Goal: Task Accomplishment & Management: Use online tool/utility

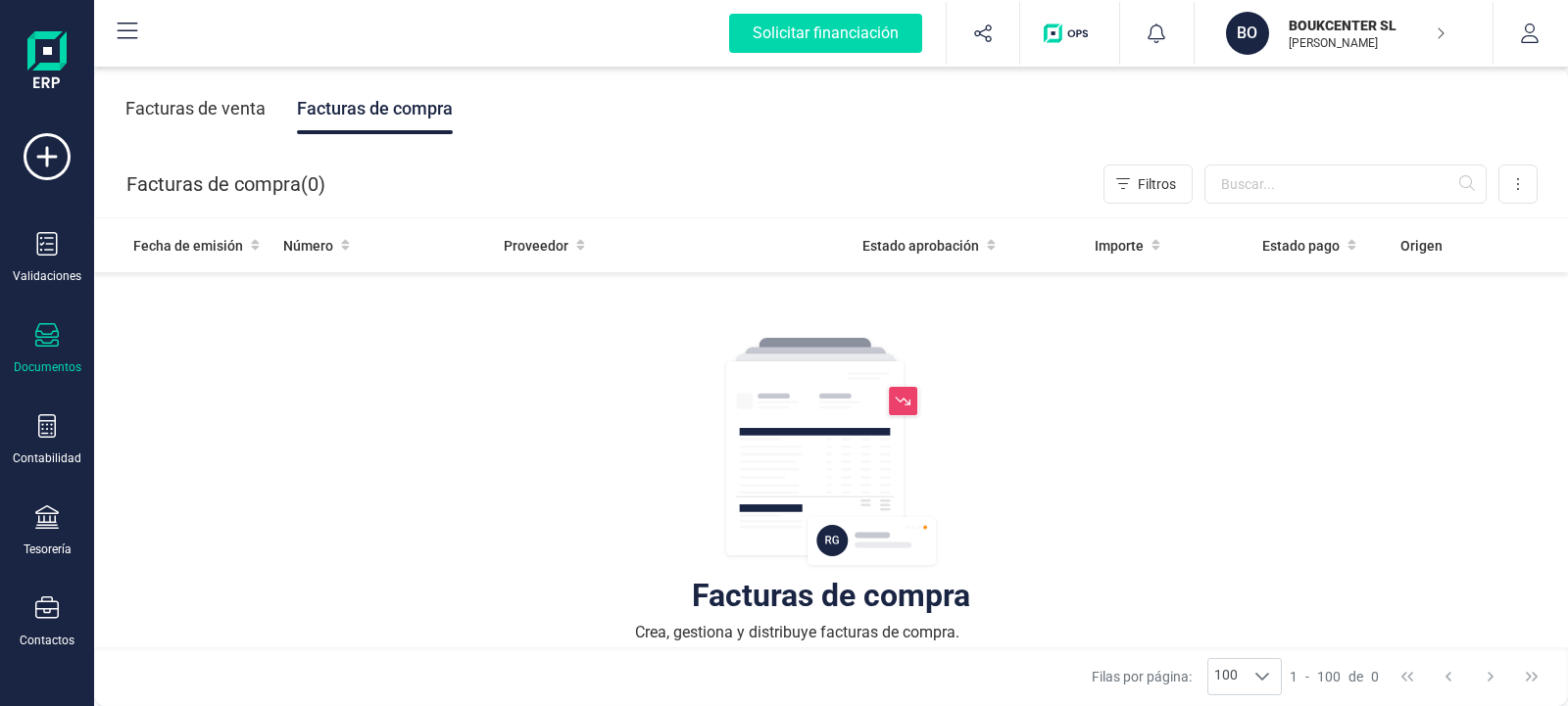
click at [268, 195] on div "Facturas de compra ( 0 )" at bounding box center [225, 184] width 199 height 39
click at [1519, 197] on button at bounding box center [1517, 184] width 39 height 39
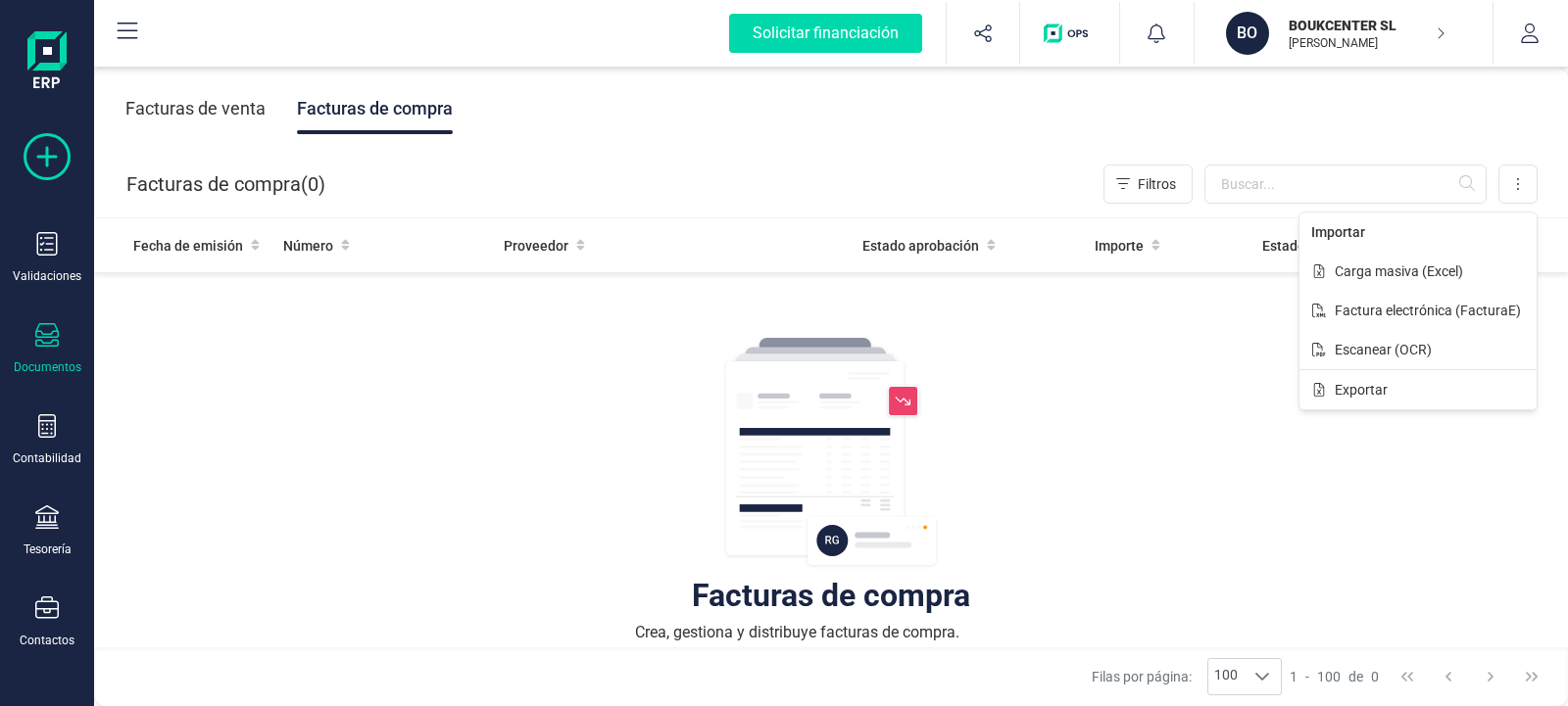
click at [54, 163] on icon at bounding box center [47, 156] width 47 height 47
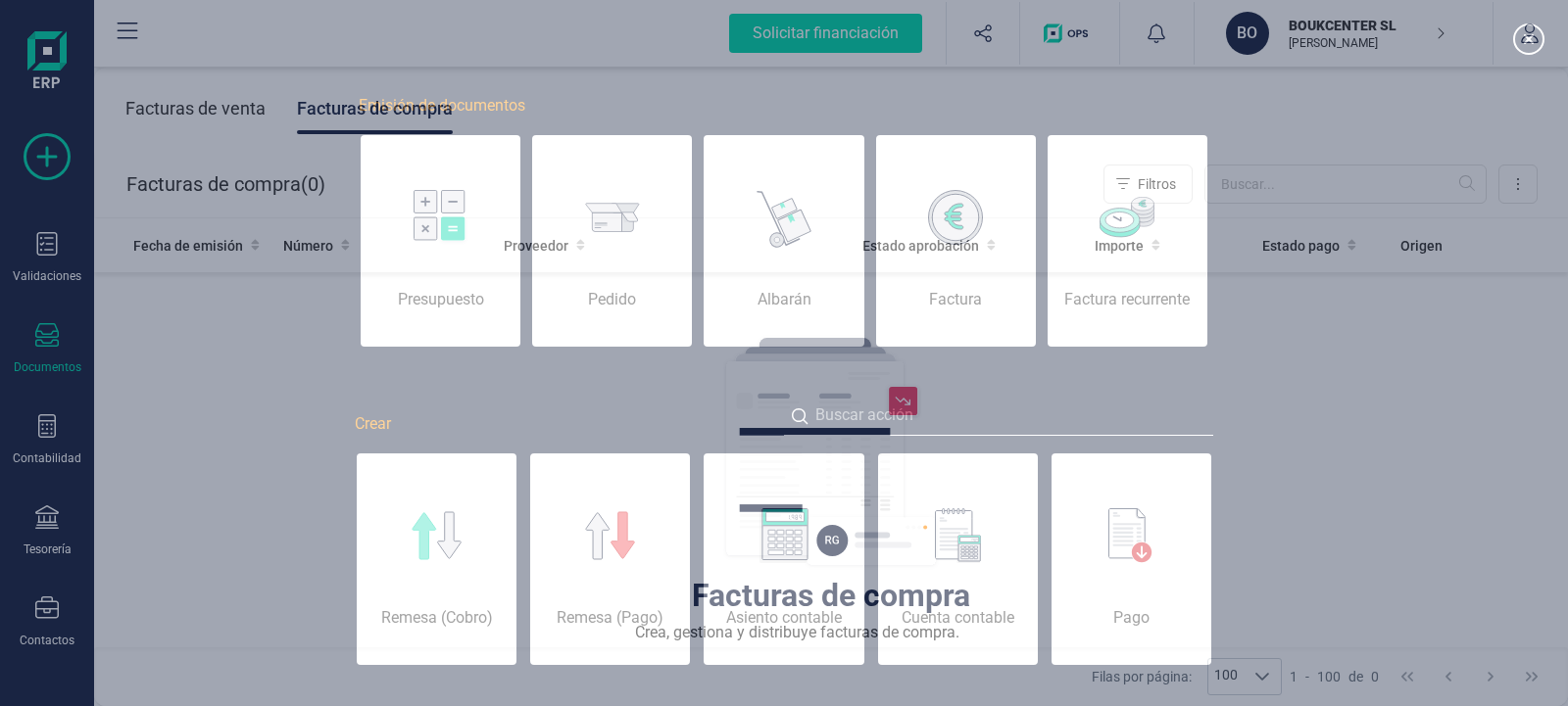
scroll to position [0, 98]
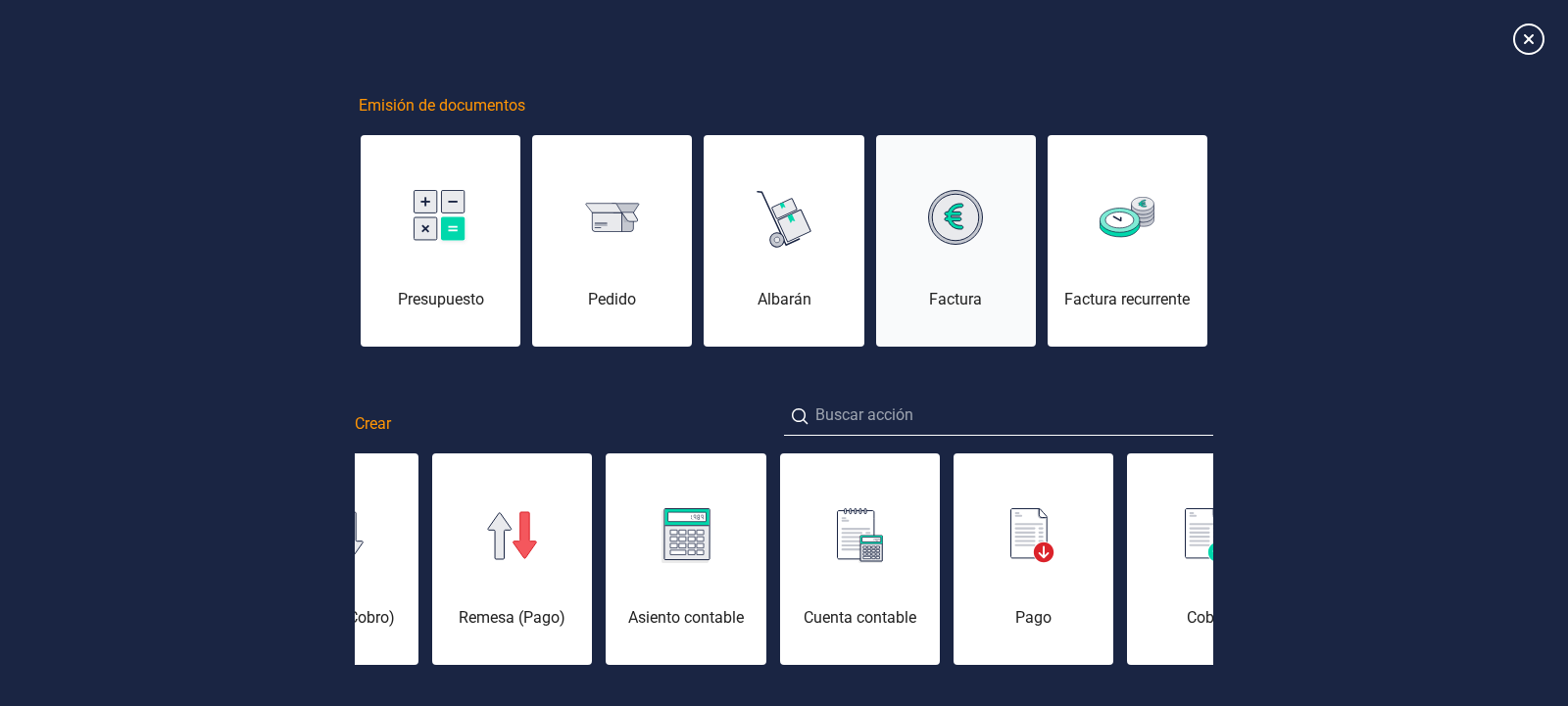
click at [967, 273] on div "Factura" at bounding box center [956, 253] width 160 height 118
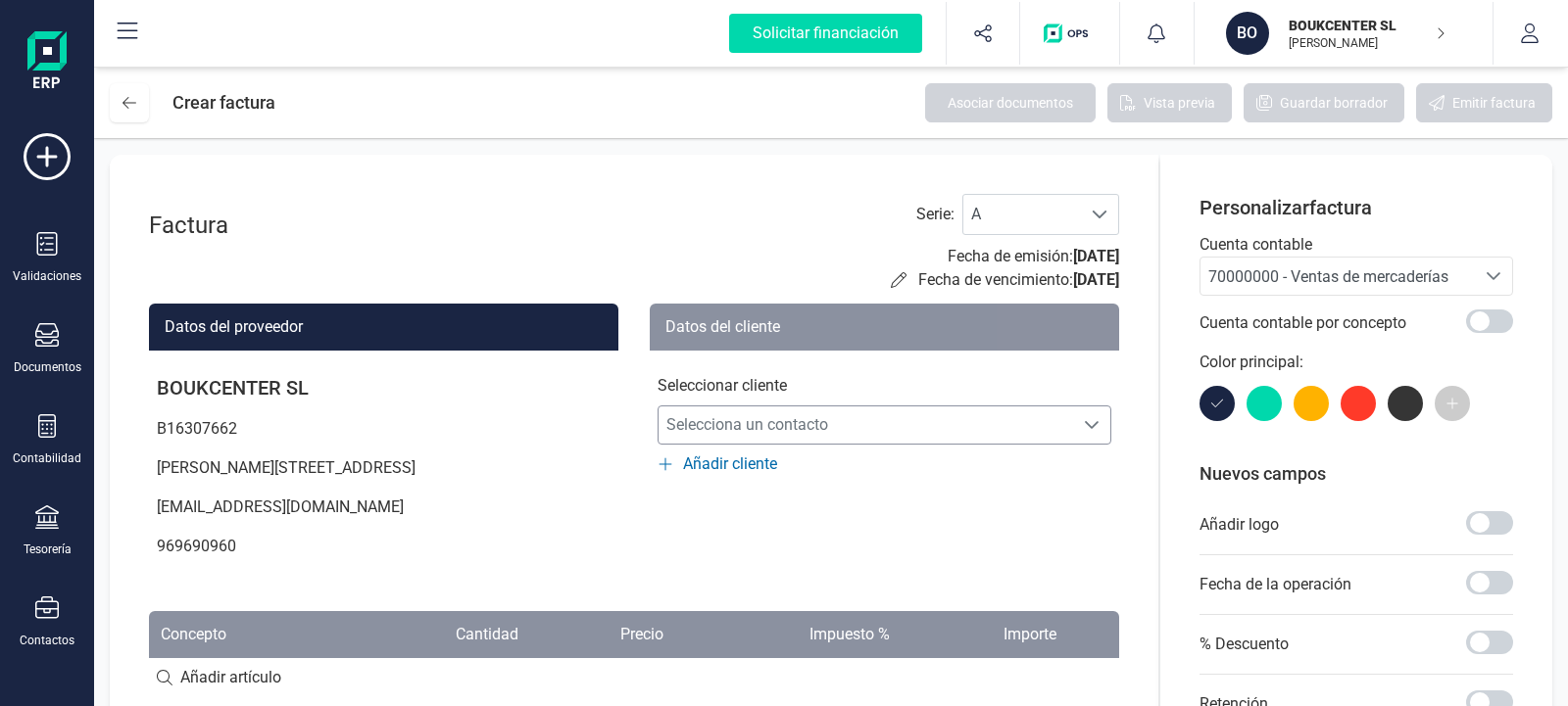
click at [1089, 423] on icon "Selecciona un contacto" at bounding box center [1092, 425] width 16 height 16
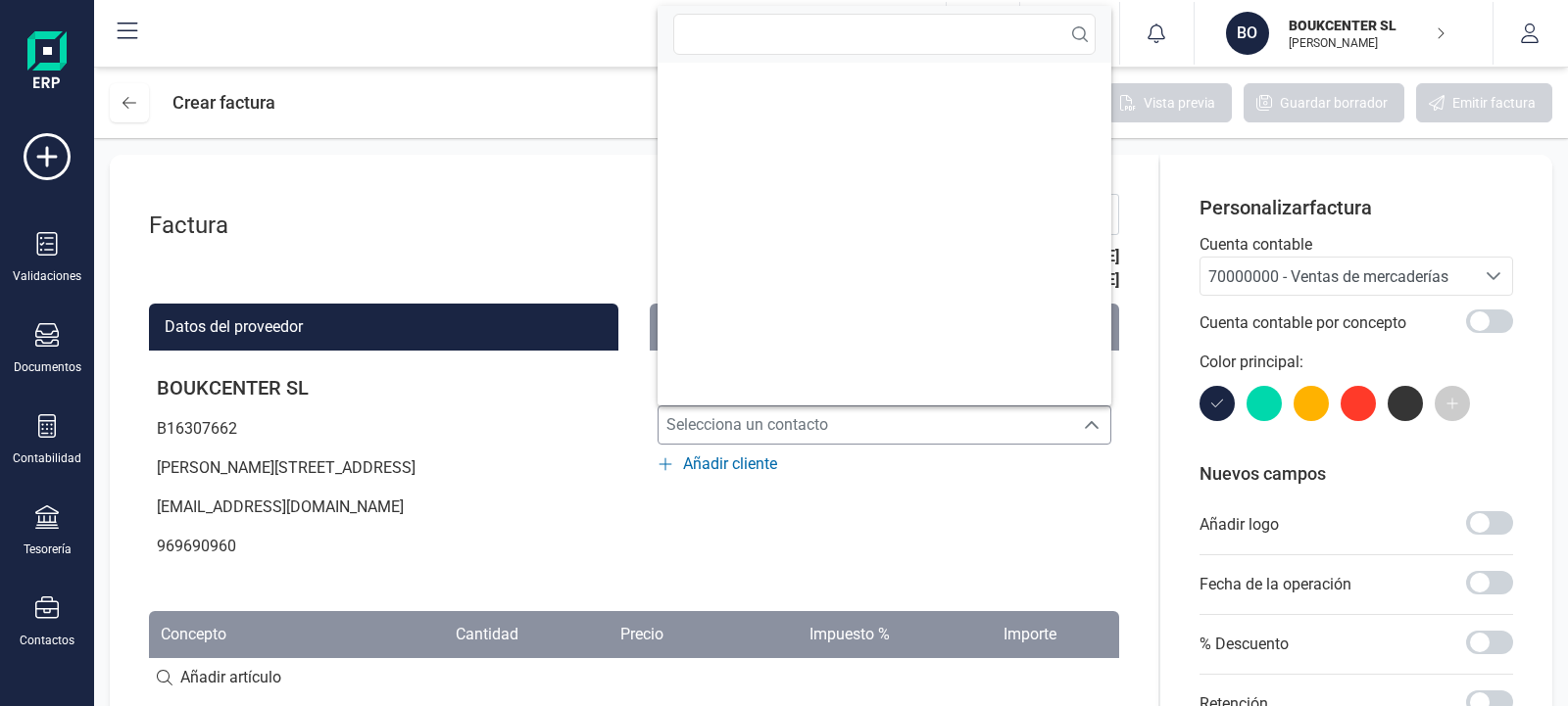
click at [1002, 509] on div "Datos del cliente Seleccionar cliente Selecciona un contacto Selecciona un cont…" at bounding box center [884, 438] width 469 height 268
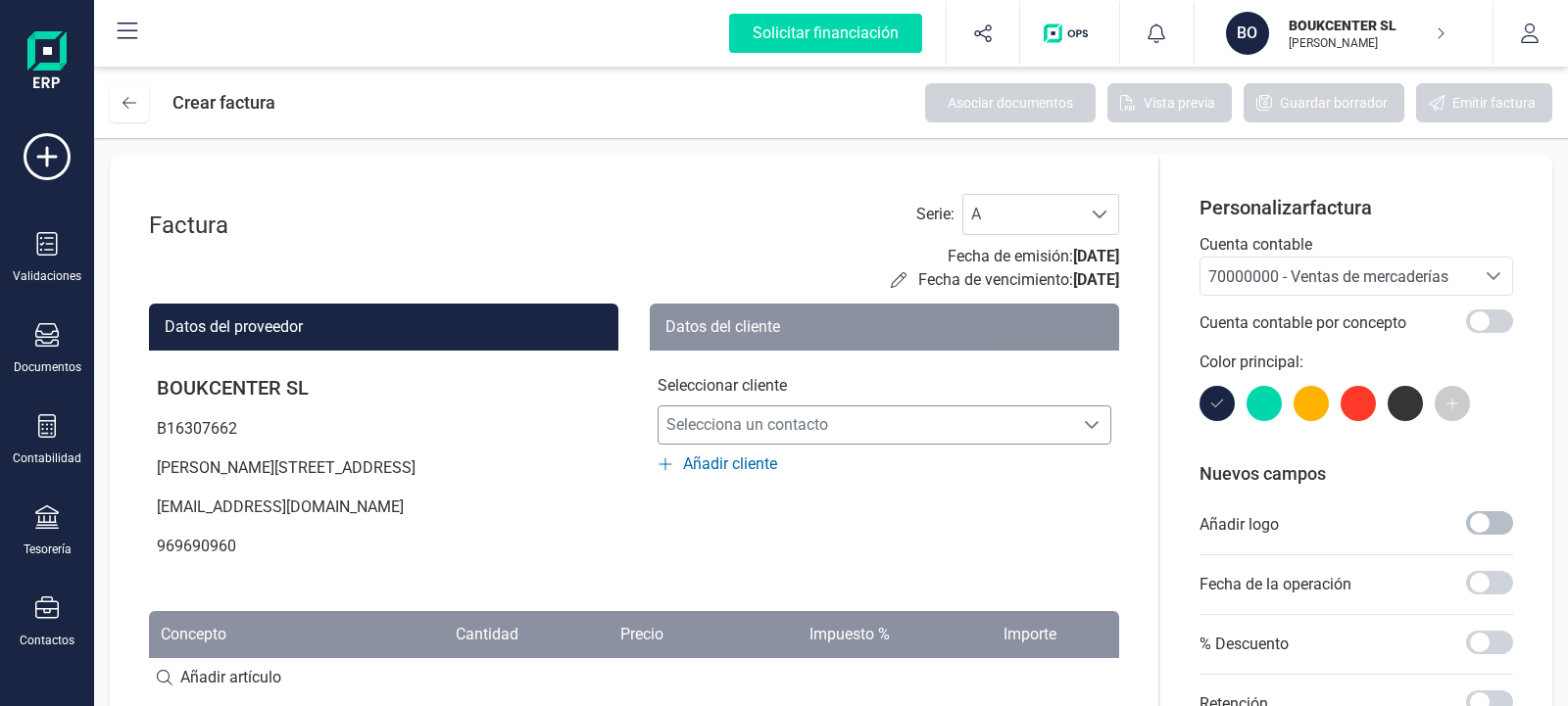
click at [1494, 517] on span at bounding box center [1489, 523] width 47 height 24
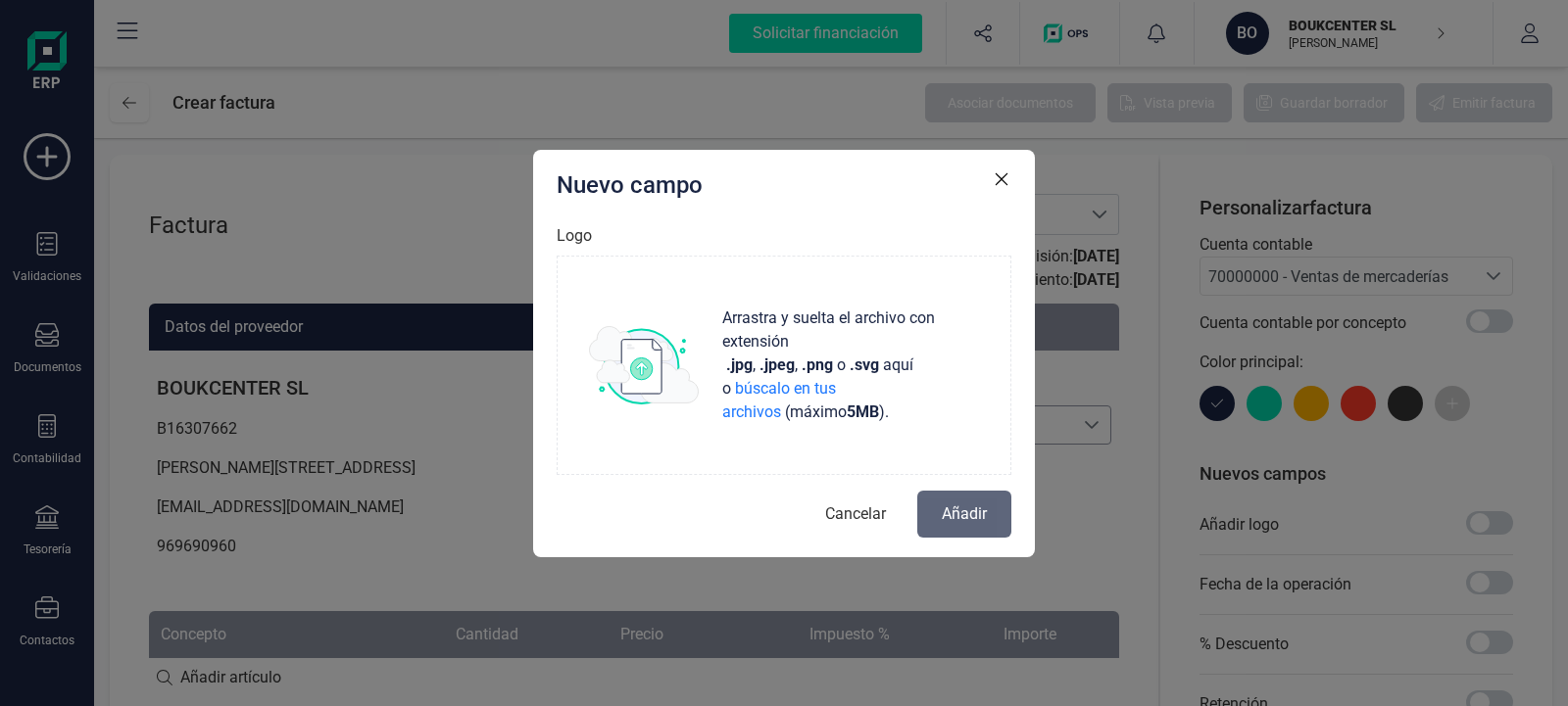
click at [997, 180] on icon "button" at bounding box center [1001, 179] width 20 height 20
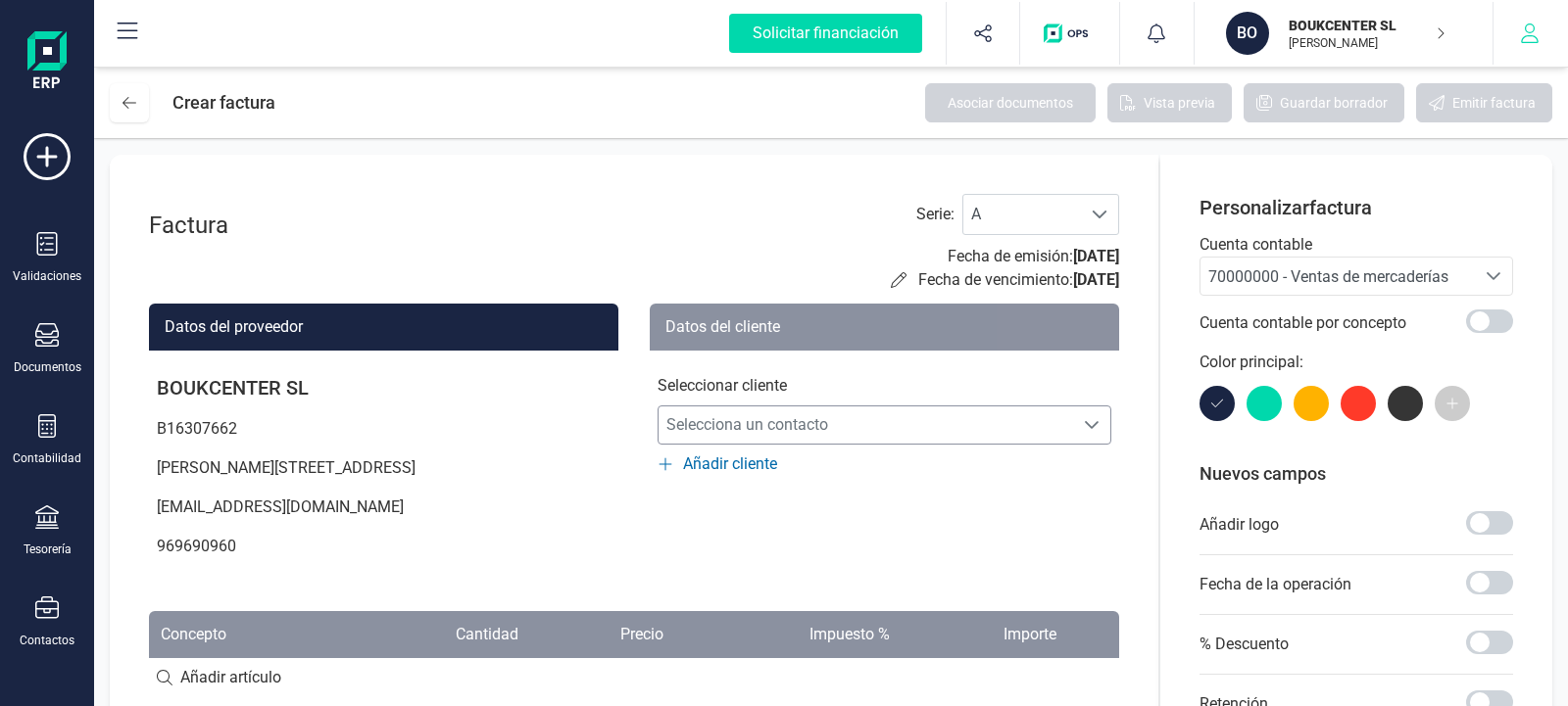
click at [1528, 41] on icon "button" at bounding box center [1530, 34] width 20 height 20
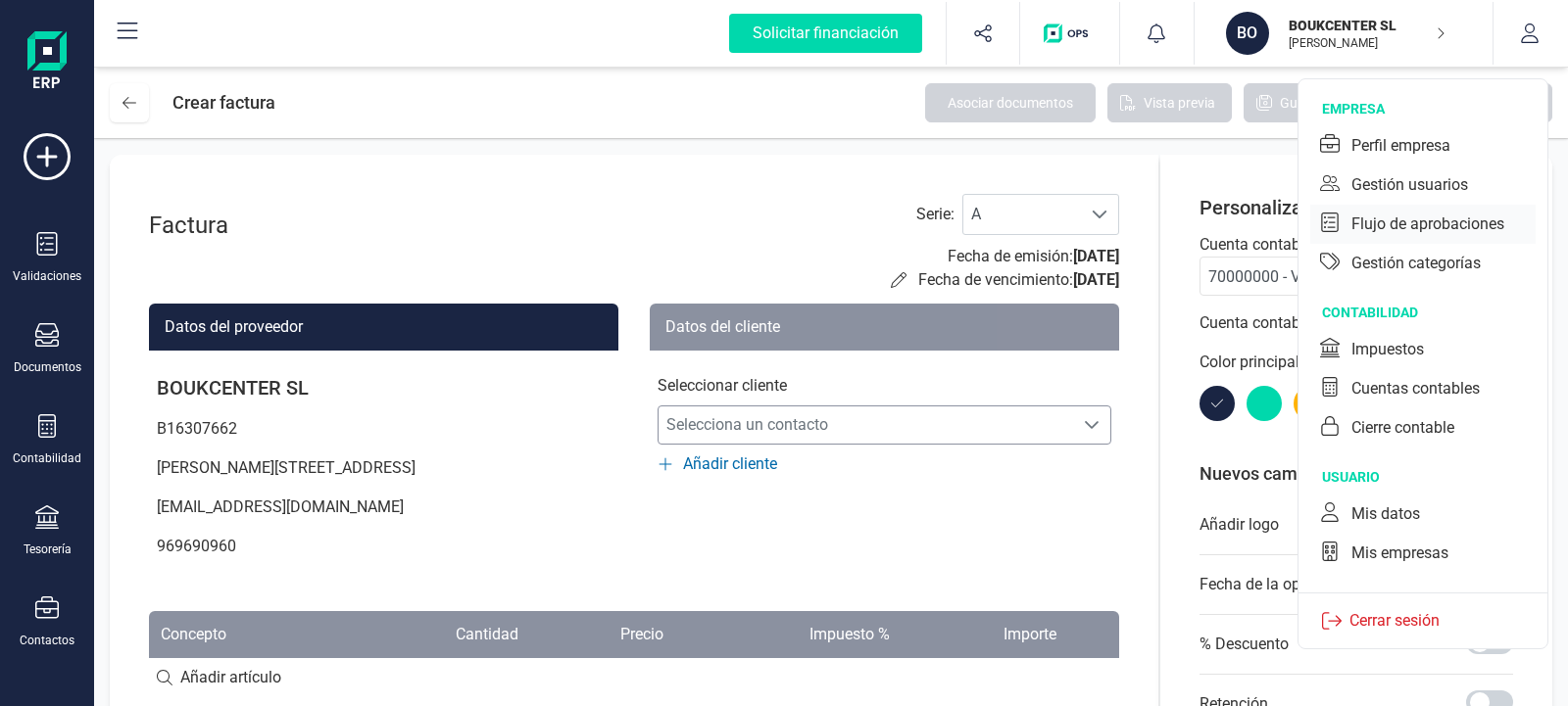
click at [1435, 225] on div "Flujo de aprobaciones" at bounding box center [1427, 225] width 153 height 24
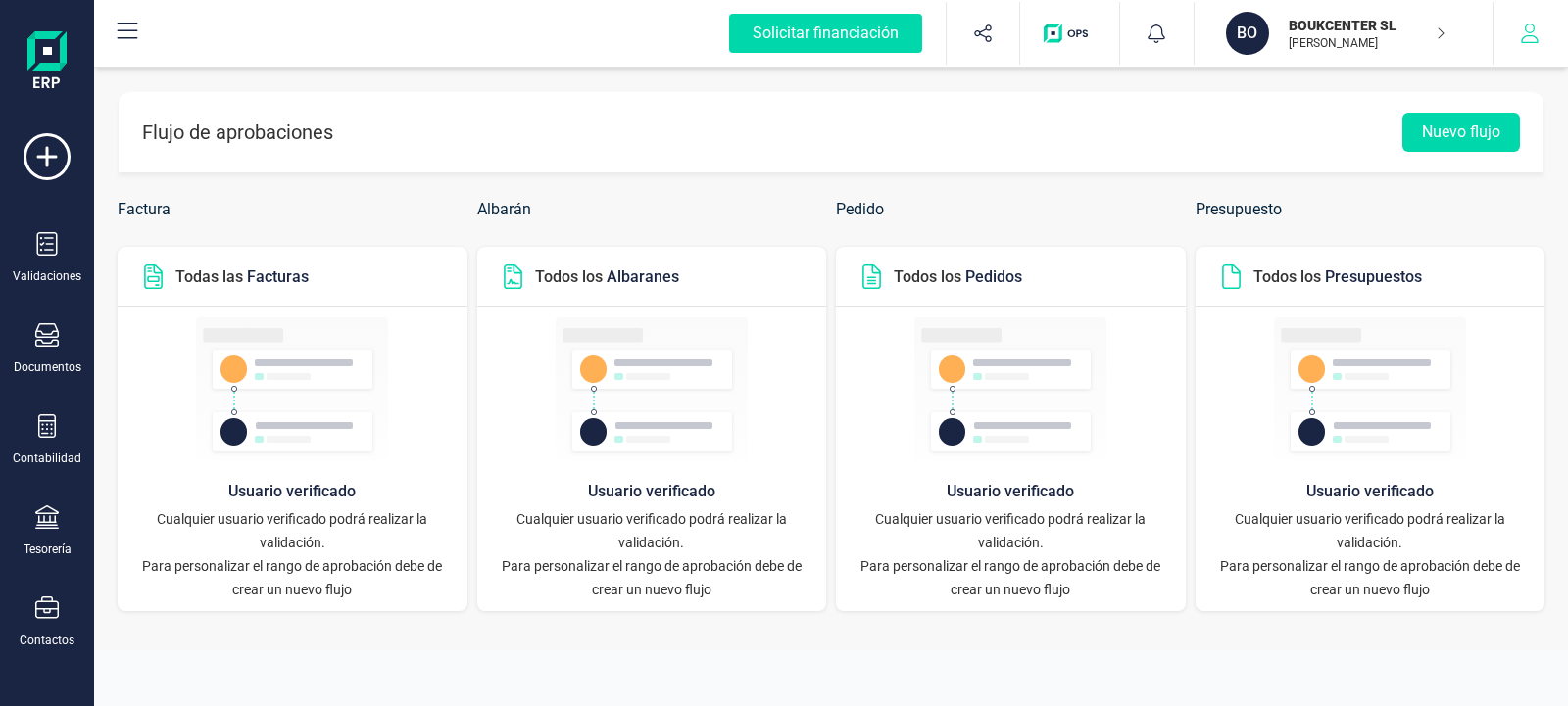
click at [1527, 34] on icon "button" at bounding box center [1530, 34] width 20 height 20
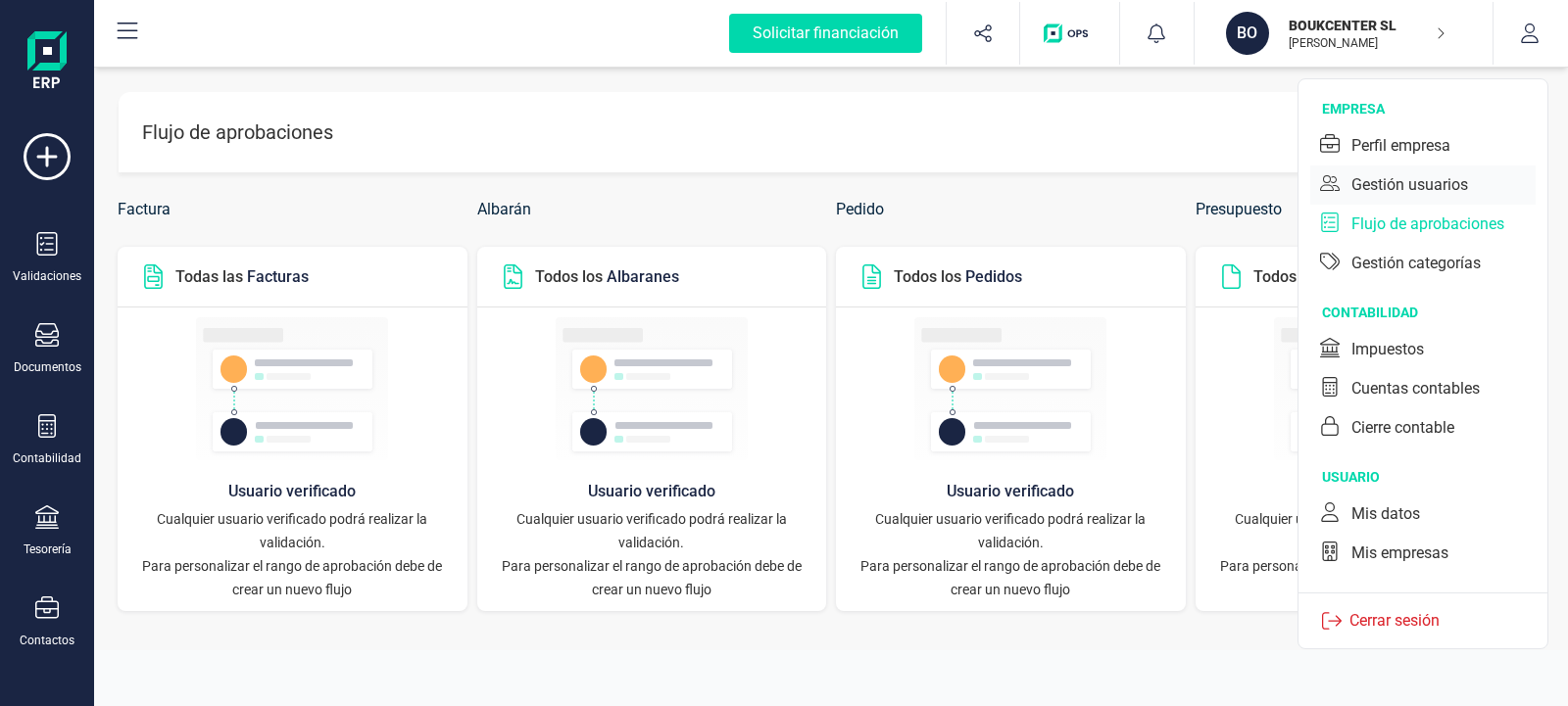
click at [1432, 183] on div "Gestión usuarios" at bounding box center [1409, 185] width 117 height 24
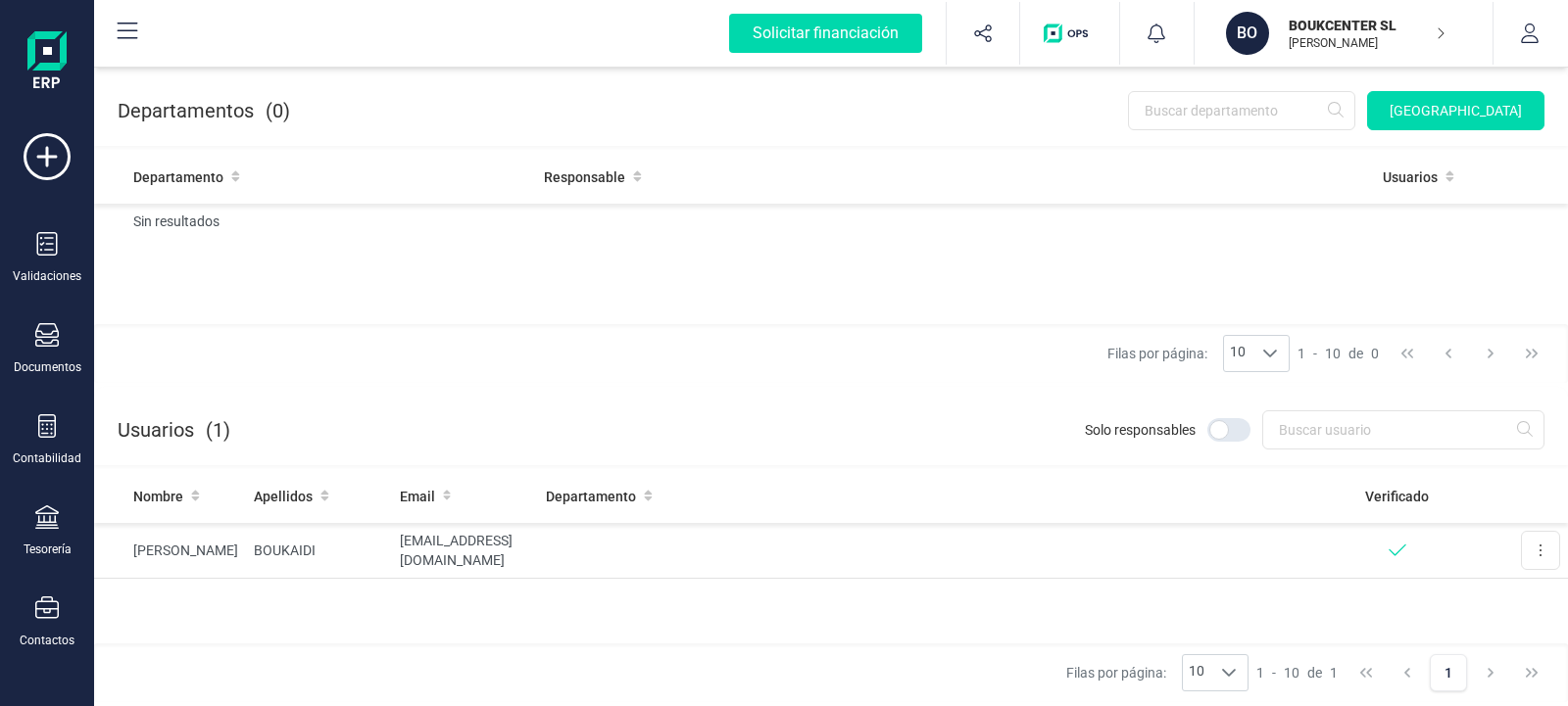
click at [1063, 29] on img "button" at bounding box center [1069, 34] width 52 height 20
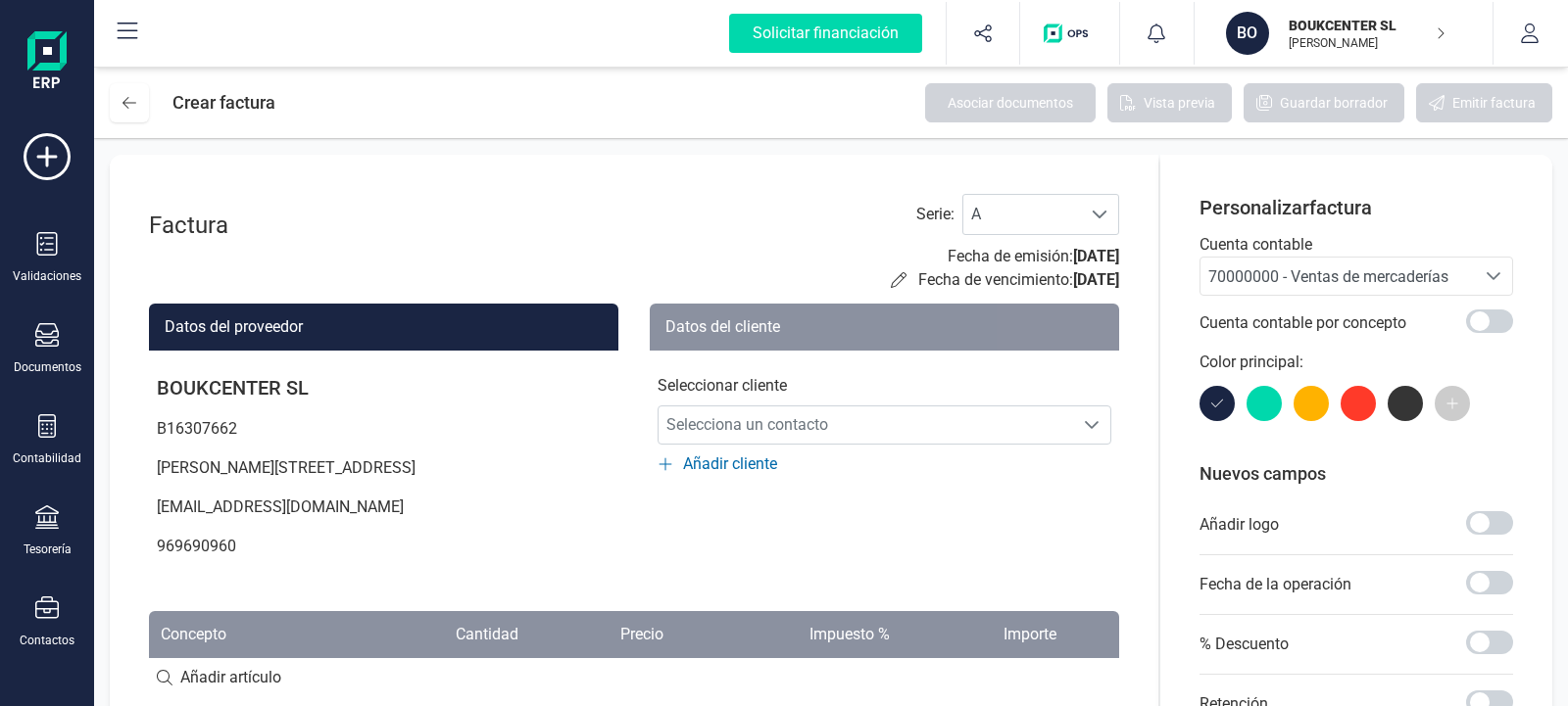
click at [1503, 276] on div "Seleccione una cuenta" at bounding box center [1492, 276] width 37 height 37
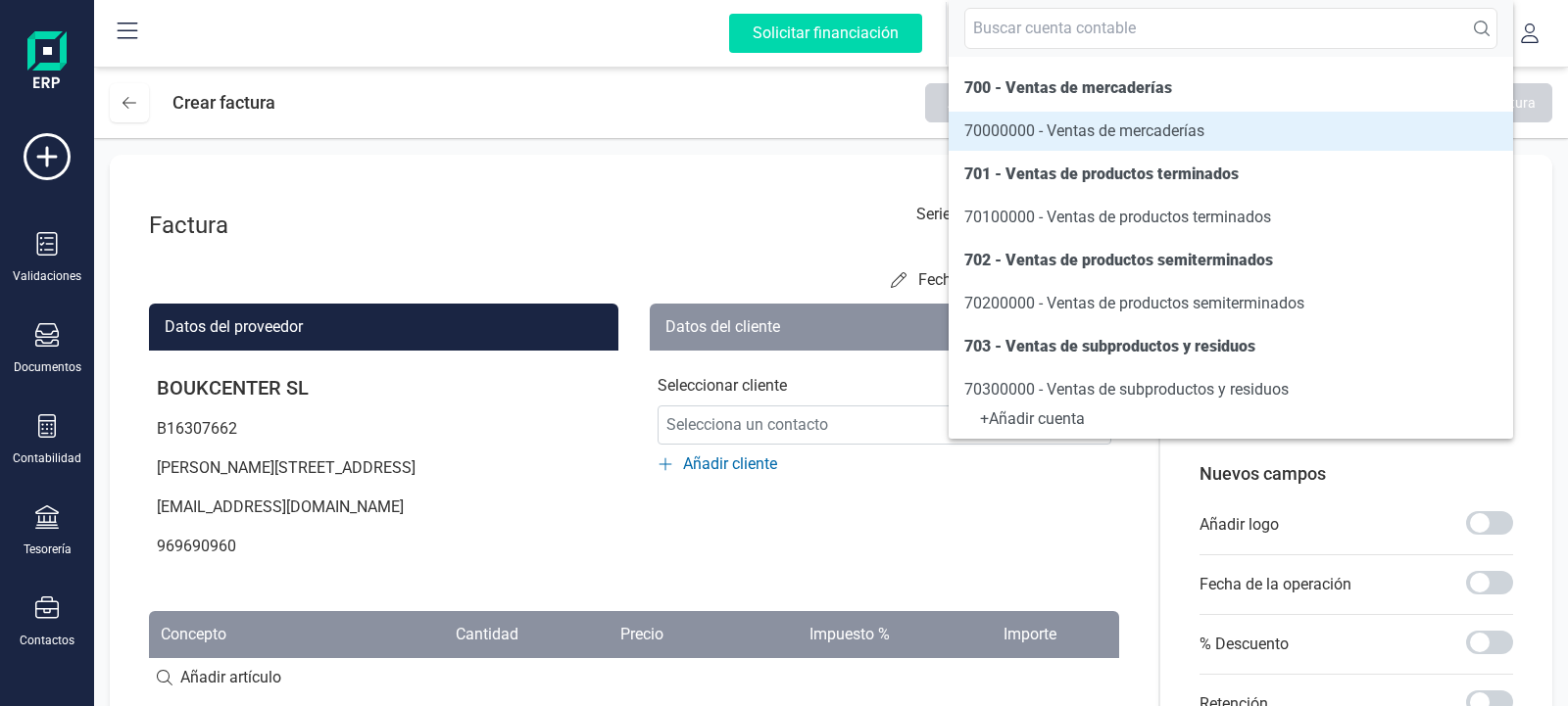
click at [1525, 225] on div "Personalizar factura Cuenta contable 70000000 - Ventas de mercaderías 70000000 …" at bounding box center [1356, 623] width 392 height 936
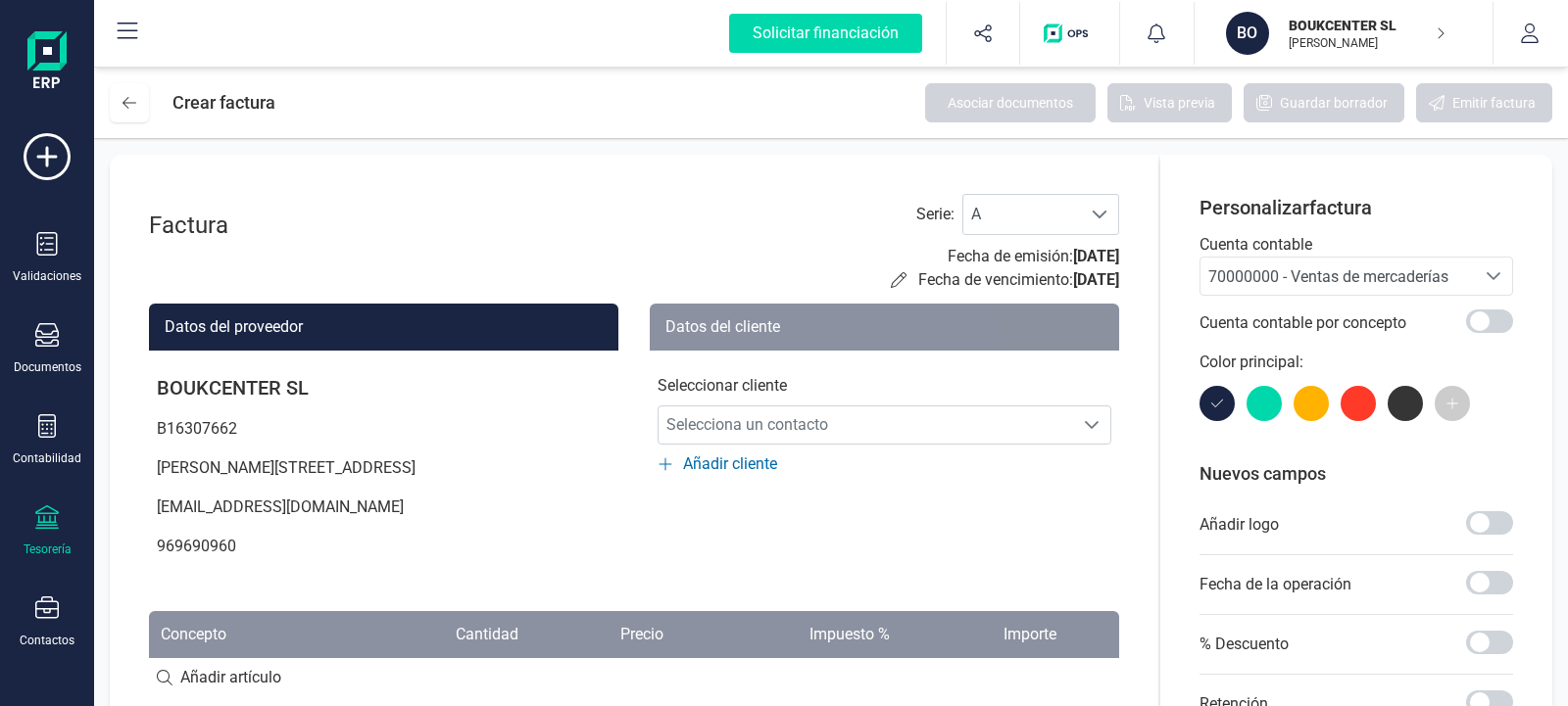
click at [57, 512] on icon at bounding box center [47, 518] width 24 height 24
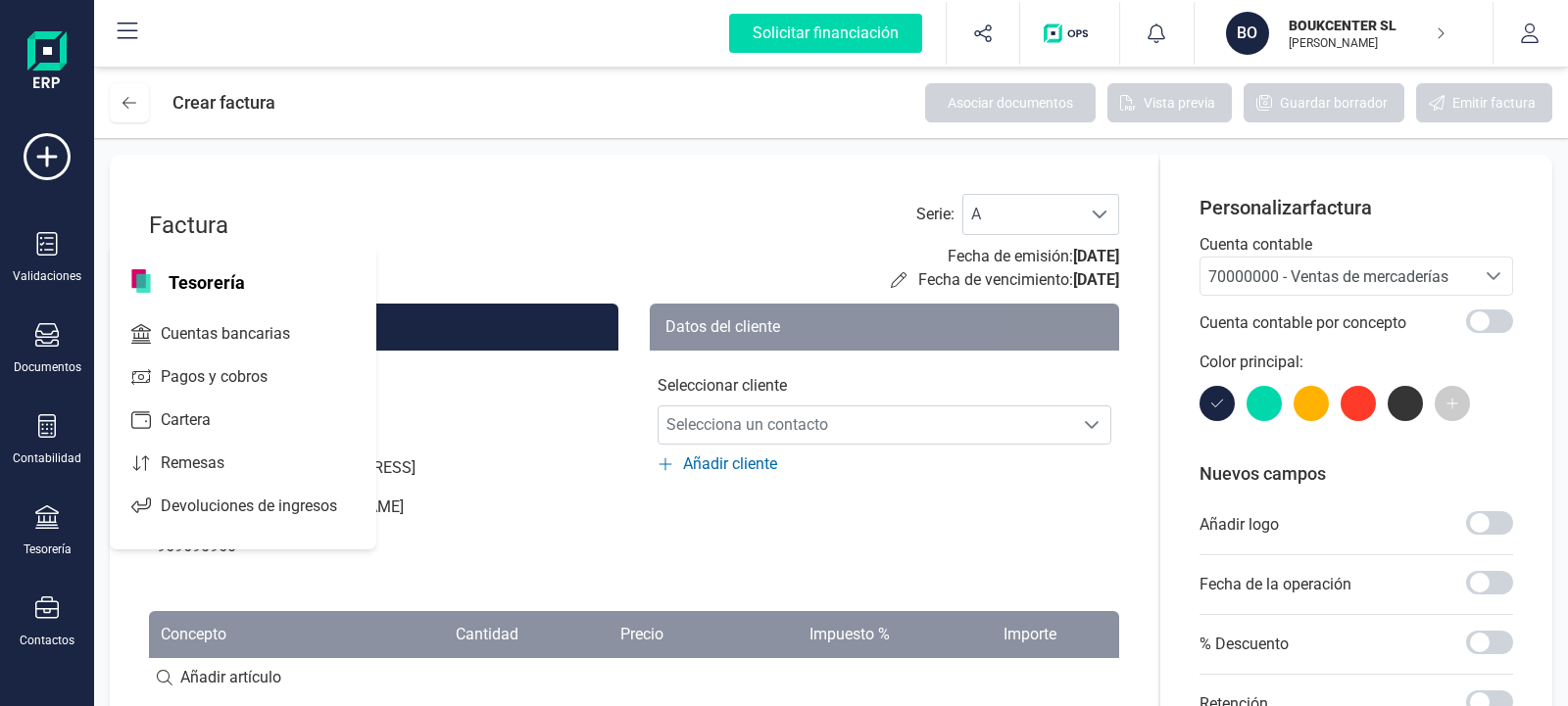
scroll to position [223, 0]
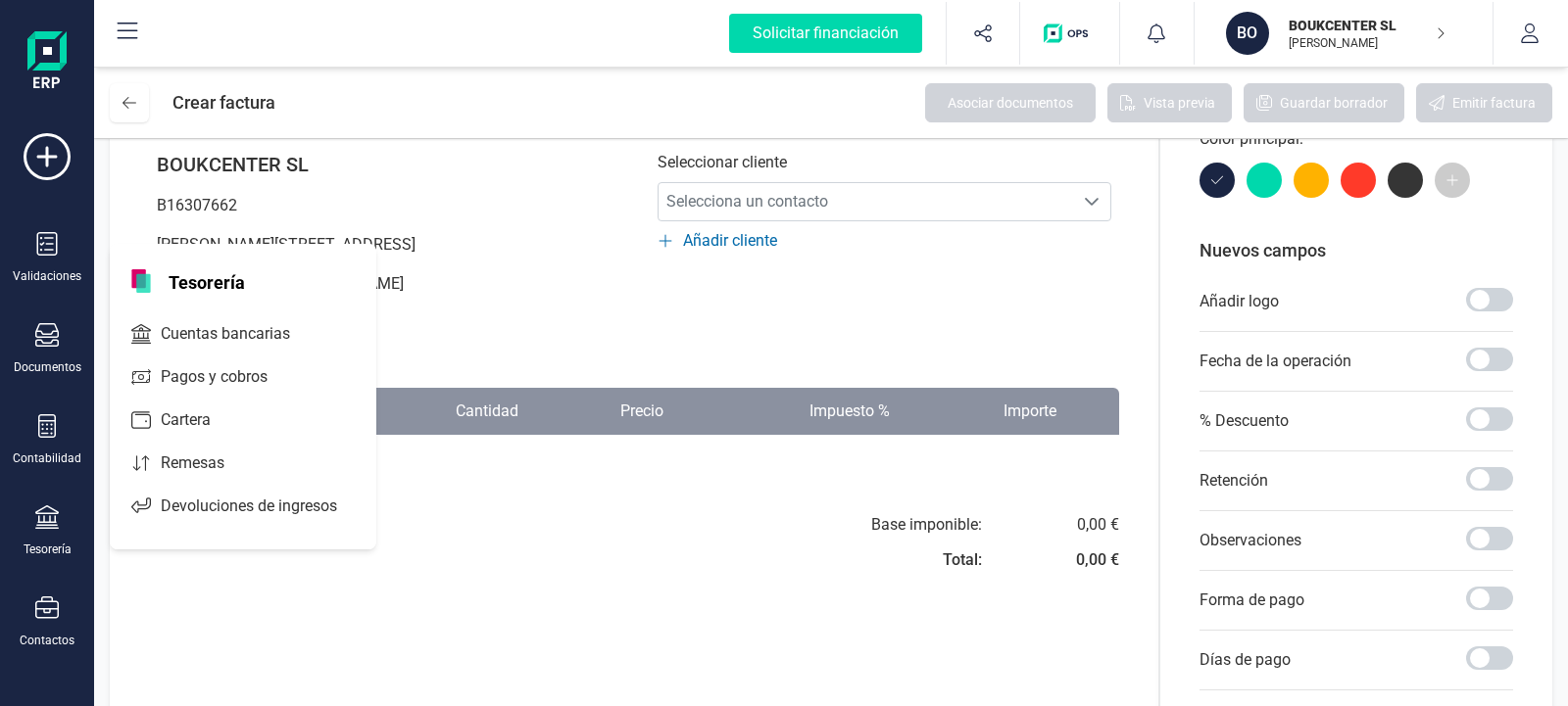
click at [461, 544] on div "Base imponible: Total: 0,00 € 0,00 €" at bounding box center [634, 548] width 970 height 71
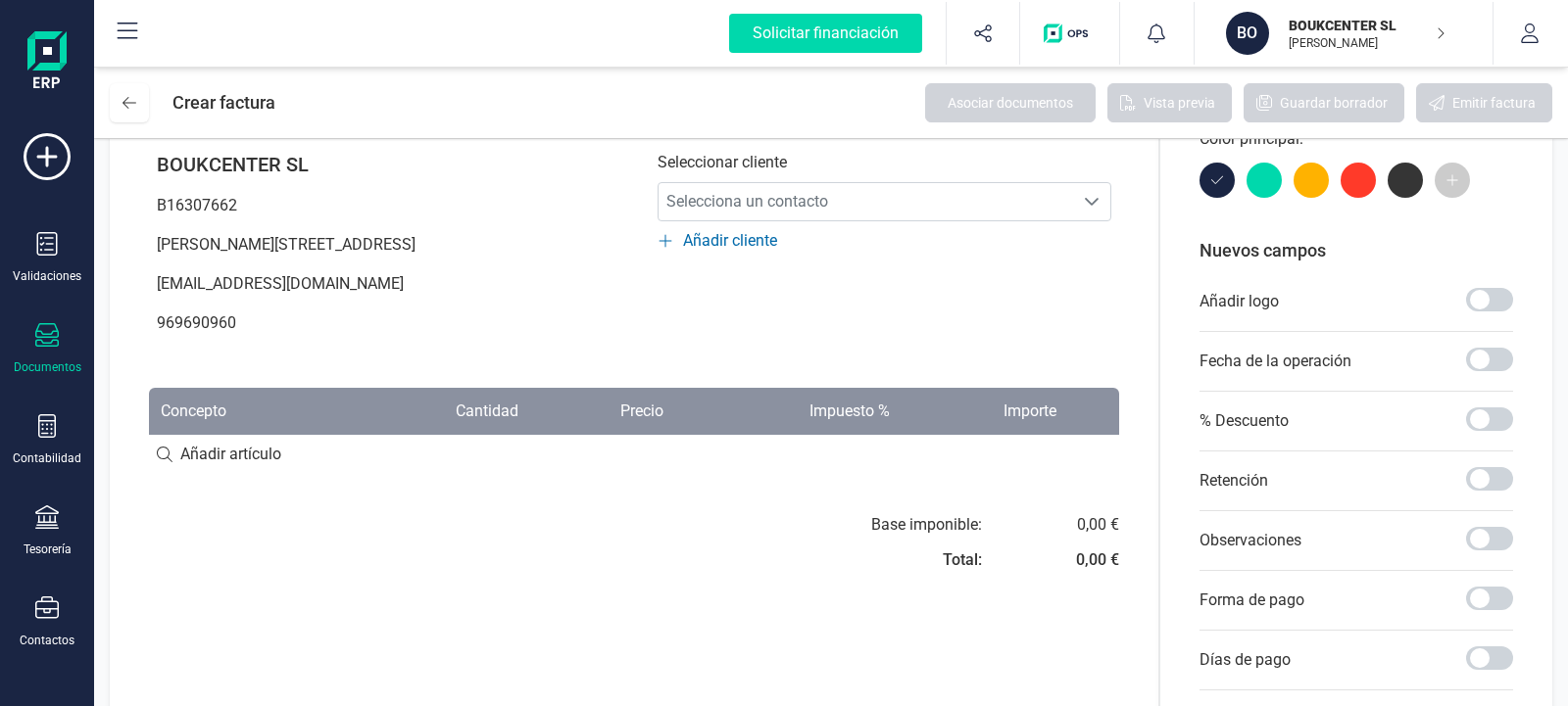
click at [37, 340] on icon at bounding box center [47, 335] width 24 height 24
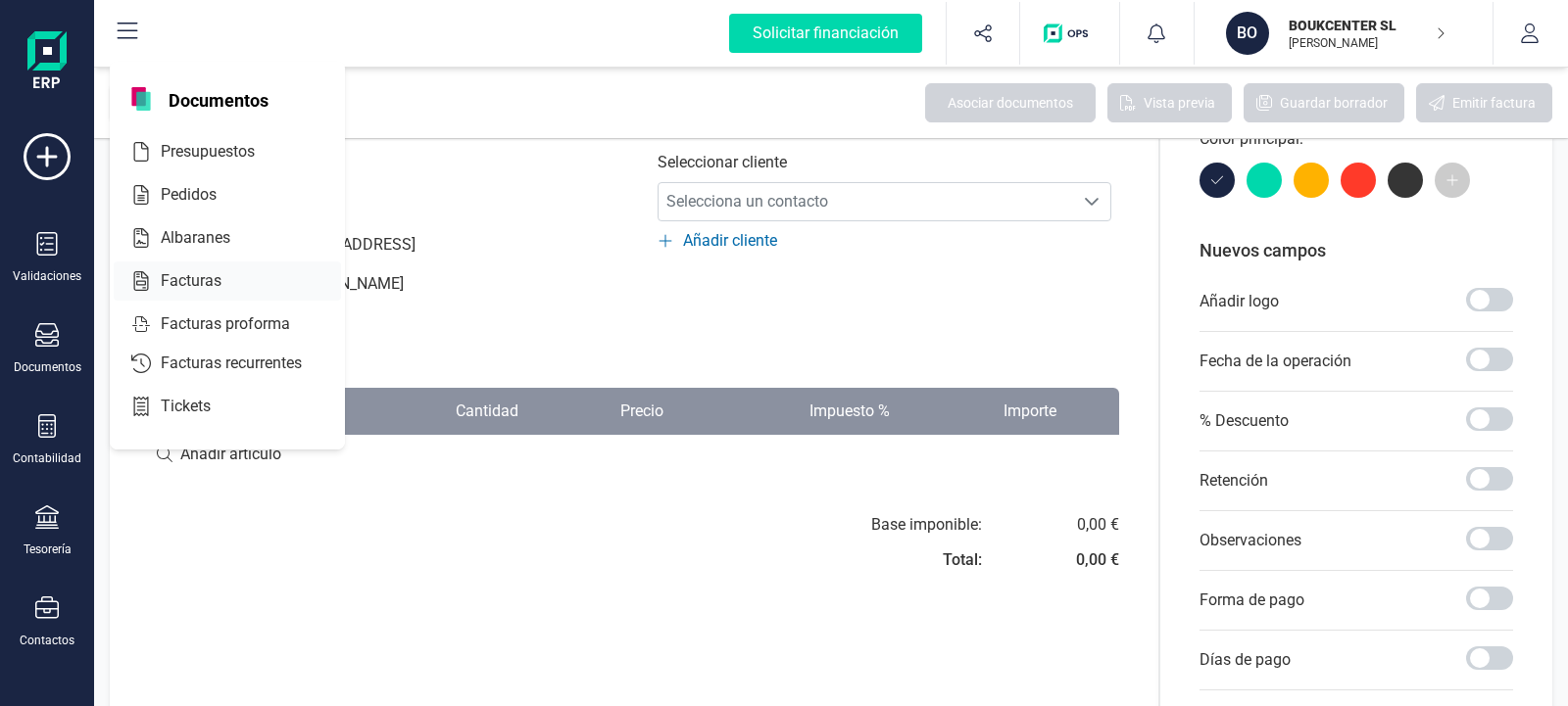
click at [182, 275] on span "Facturas" at bounding box center [205, 281] width 104 height 24
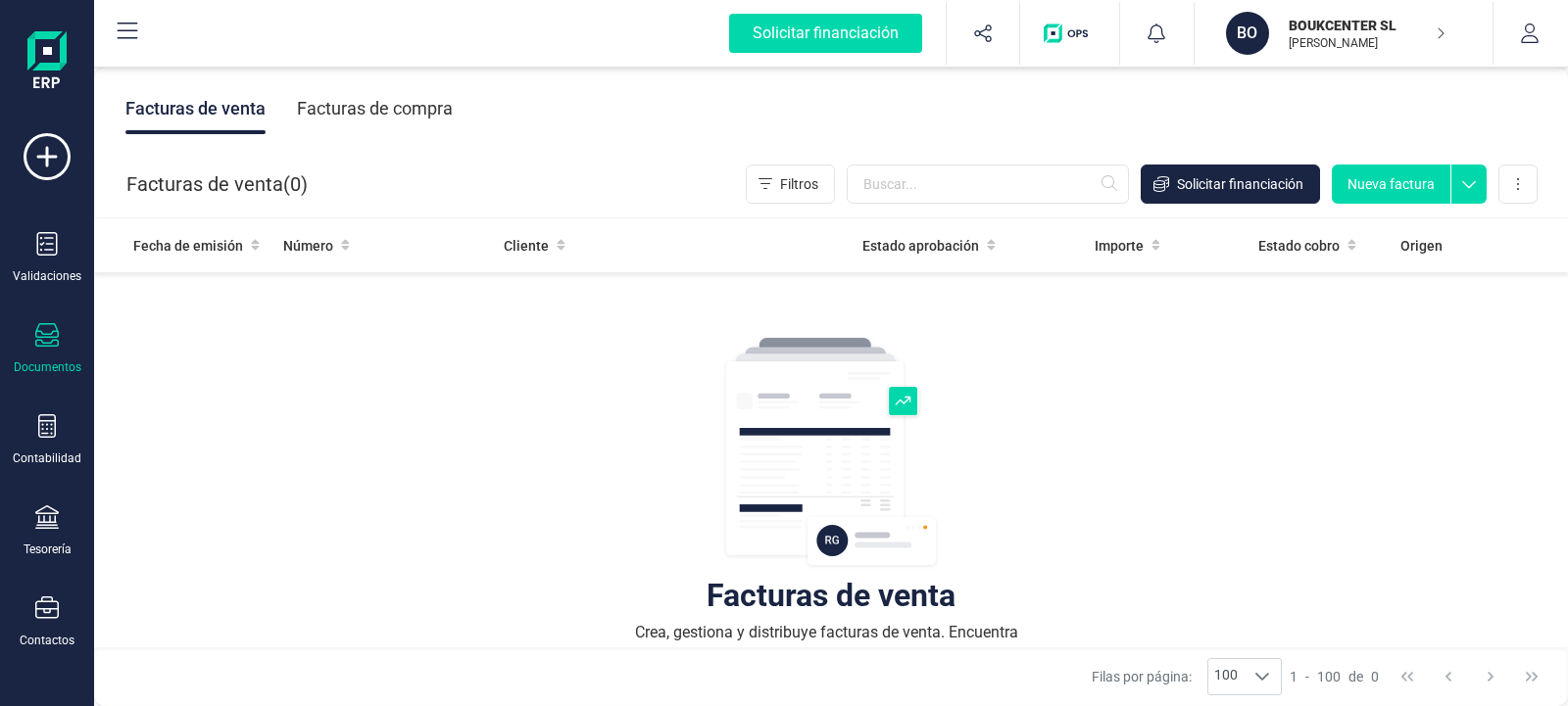
click at [1456, 188] on icon at bounding box center [1468, 179] width 35 height 29
click at [1405, 187] on button "Nueva factura" at bounding box center [1390, 184] width 119 height 39
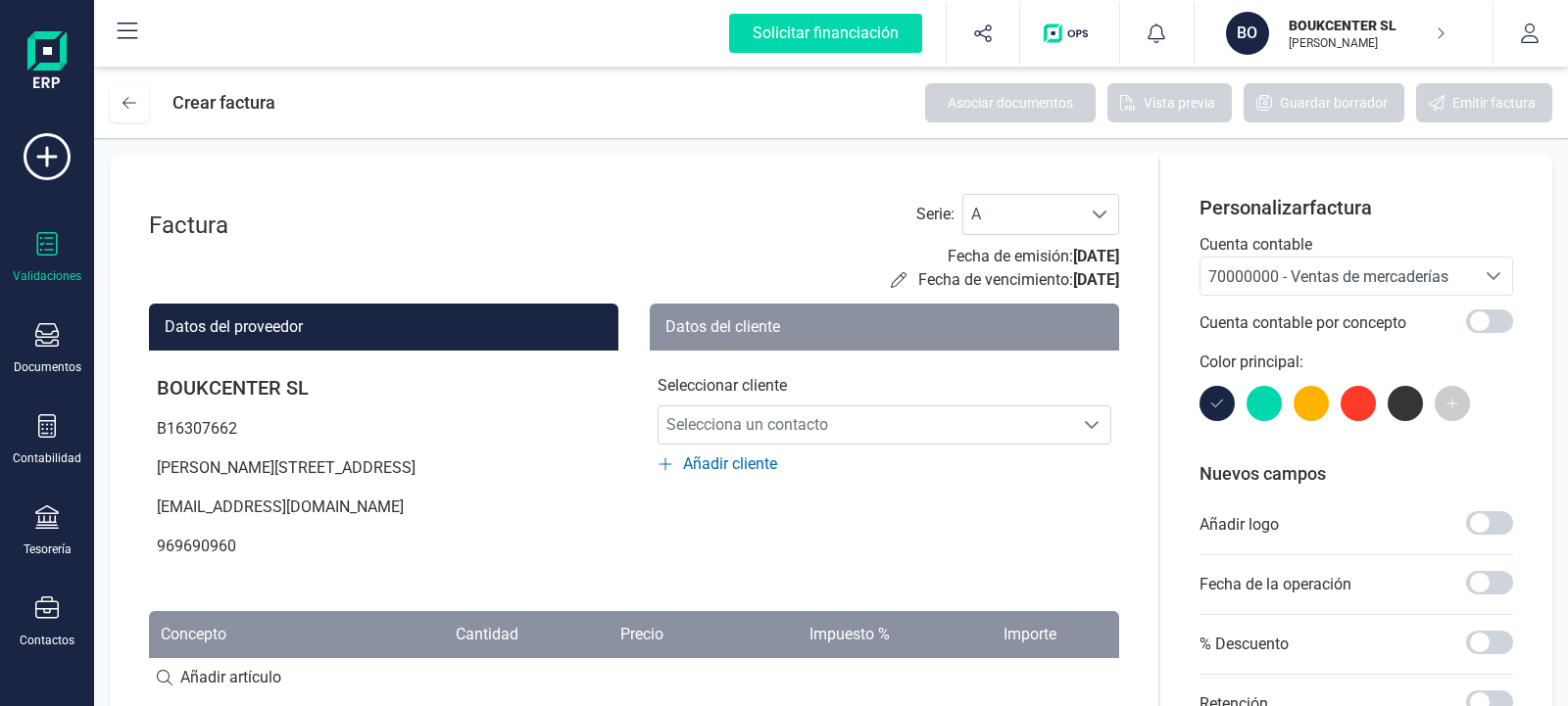
click at [48, 257] on div at bounding box center [47, 246] width 24 height 28
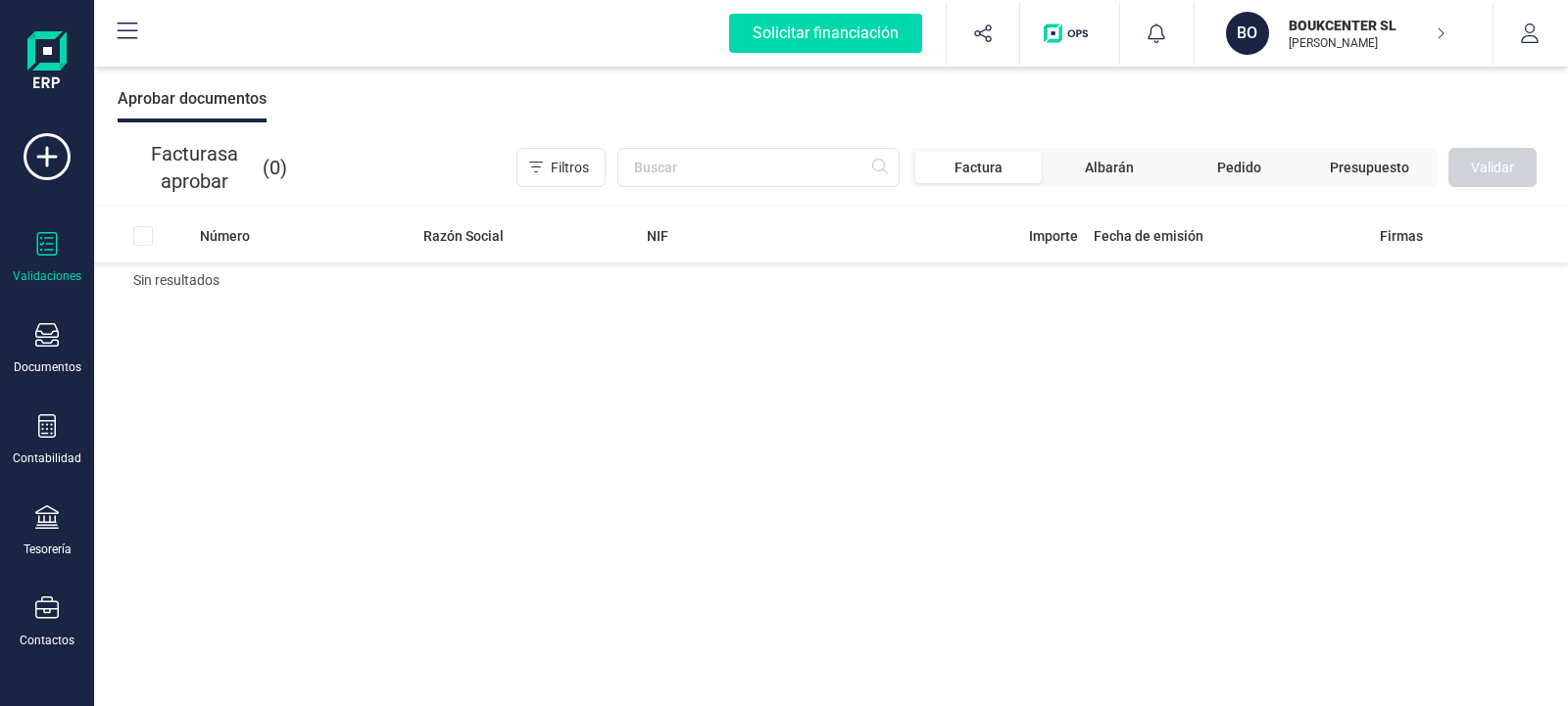
click at [46, 52] on img at bounding box center [46, 62] width 39 height 63
click at [1430, 30] on p "BOUKCENTER SL" at bounding box center [1366, 26] width 157 height 20
click at [1539, 29] on button "button" at bounding box center [1529, 33] width 73 height 63
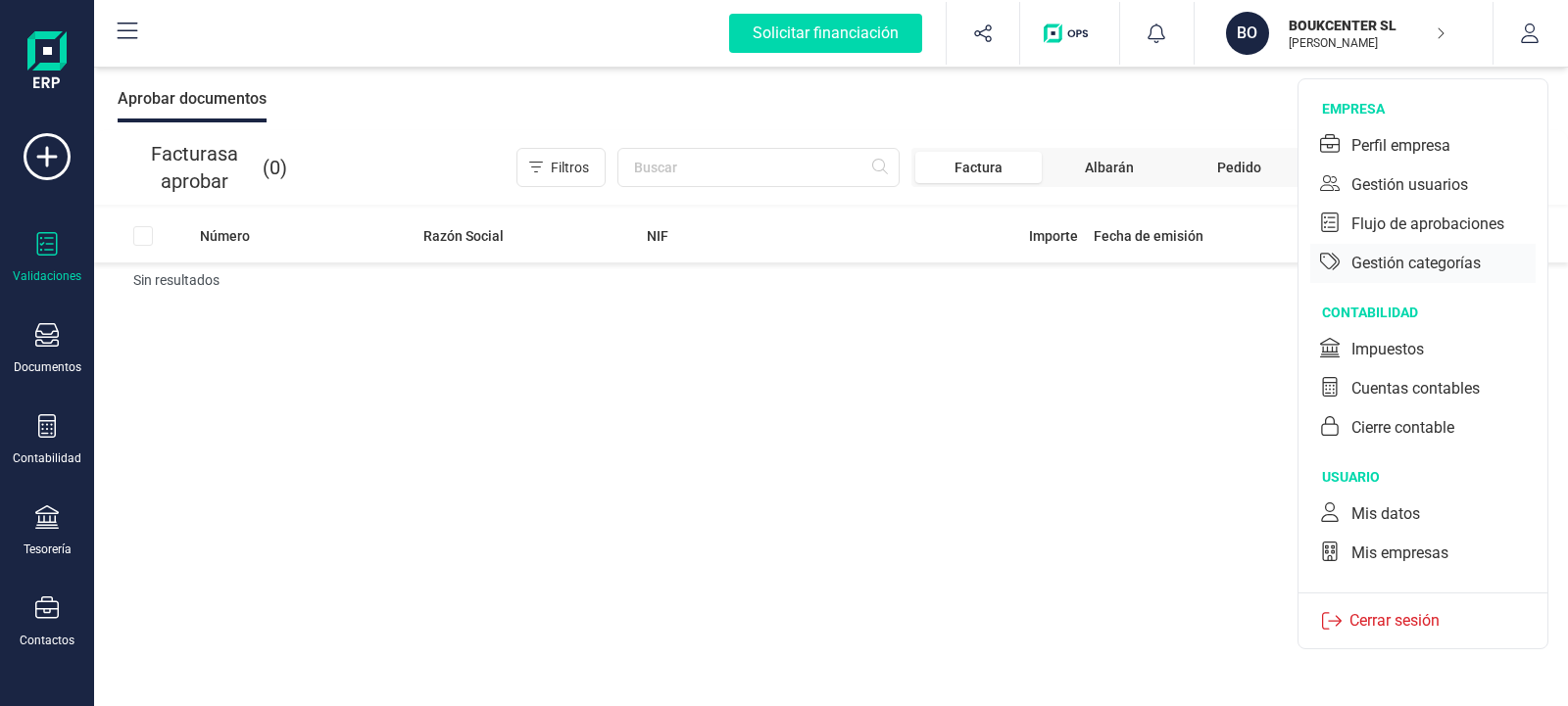
click at [1389, 266] on div "Gestión categorías" at bounding box center [1415, 264] width 129 height 24
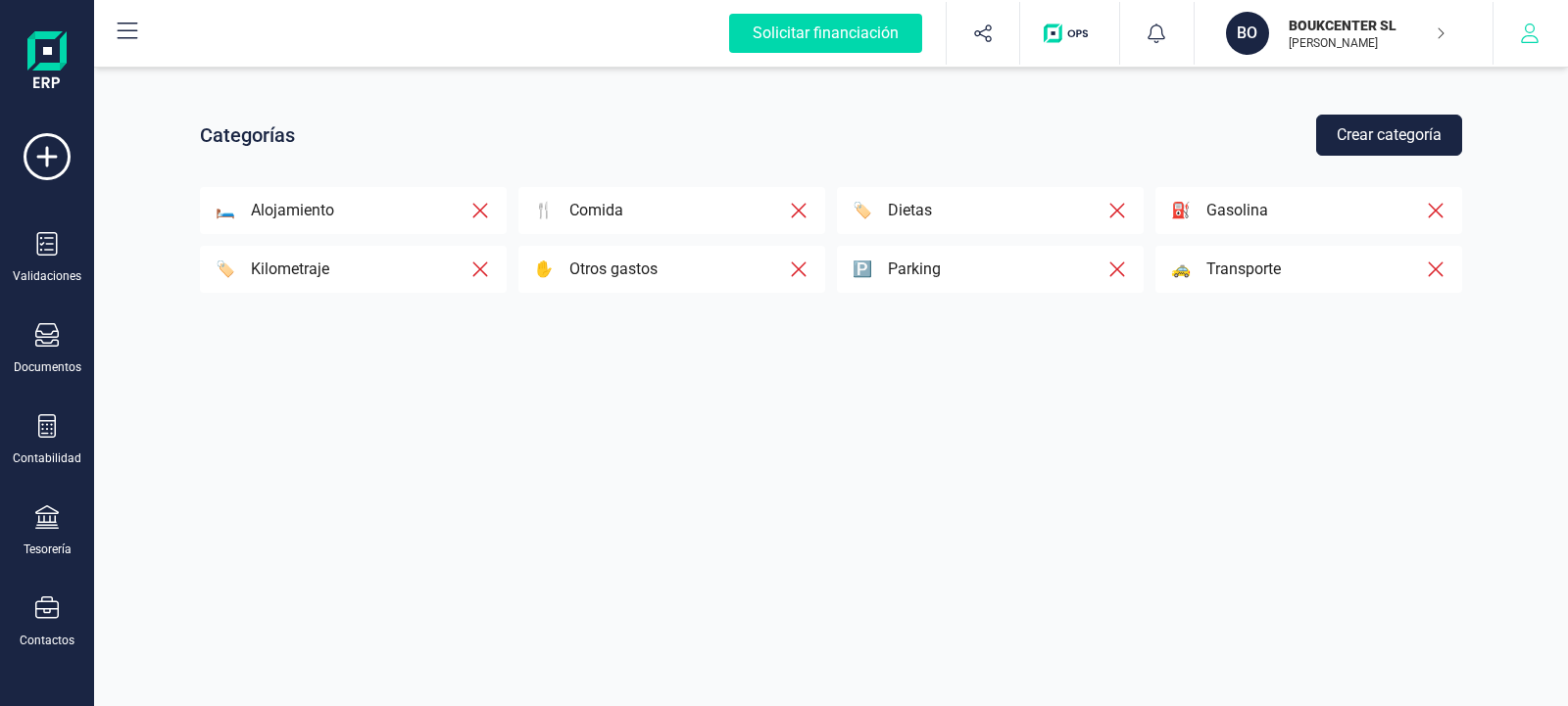
click at [1530, 46] on button "button" at bounding box center [1529, 33] width 73 height 63
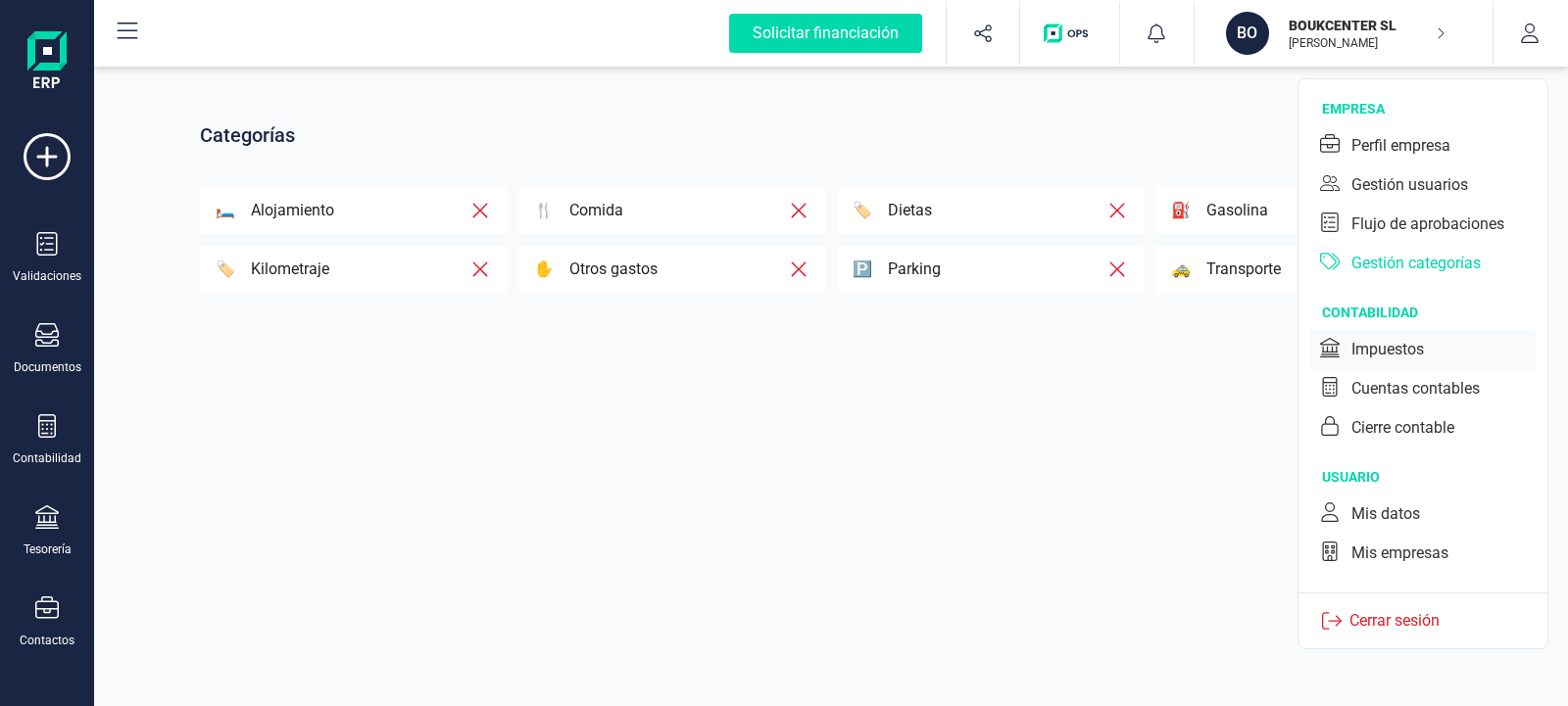
click at [1385, 352] on div "Impuestos" at bounding box center [1387, 350] width 72 height 24
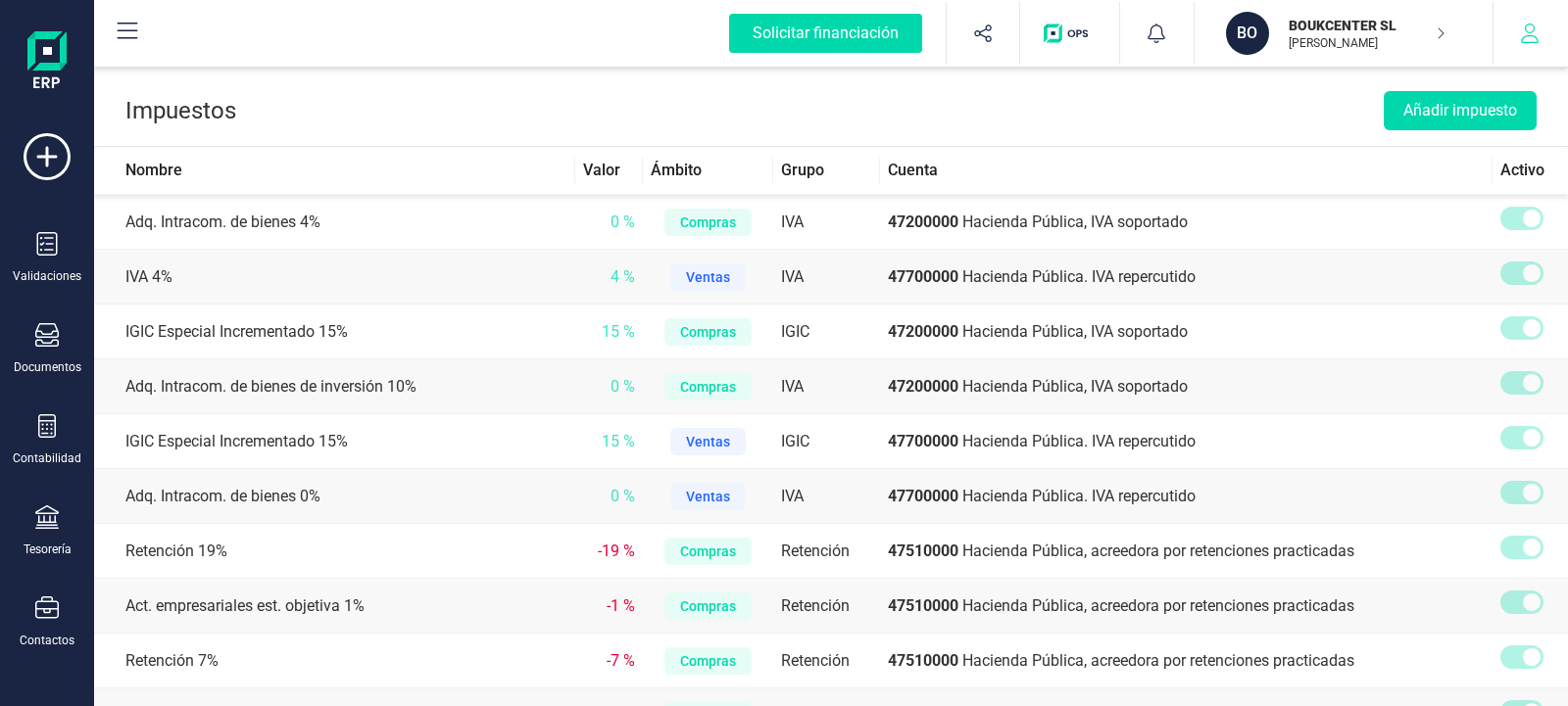
click at [1534, 45] on button "button" at bounding box center [1529, 33] width 73 height 63
click at [424, 136] on header "Impuestos Añadir impuesto" at bounding box center [830, 107] width 1473 height 79
click at [43, 156] on icon at bounding box center [47, 156] width 47 height 47
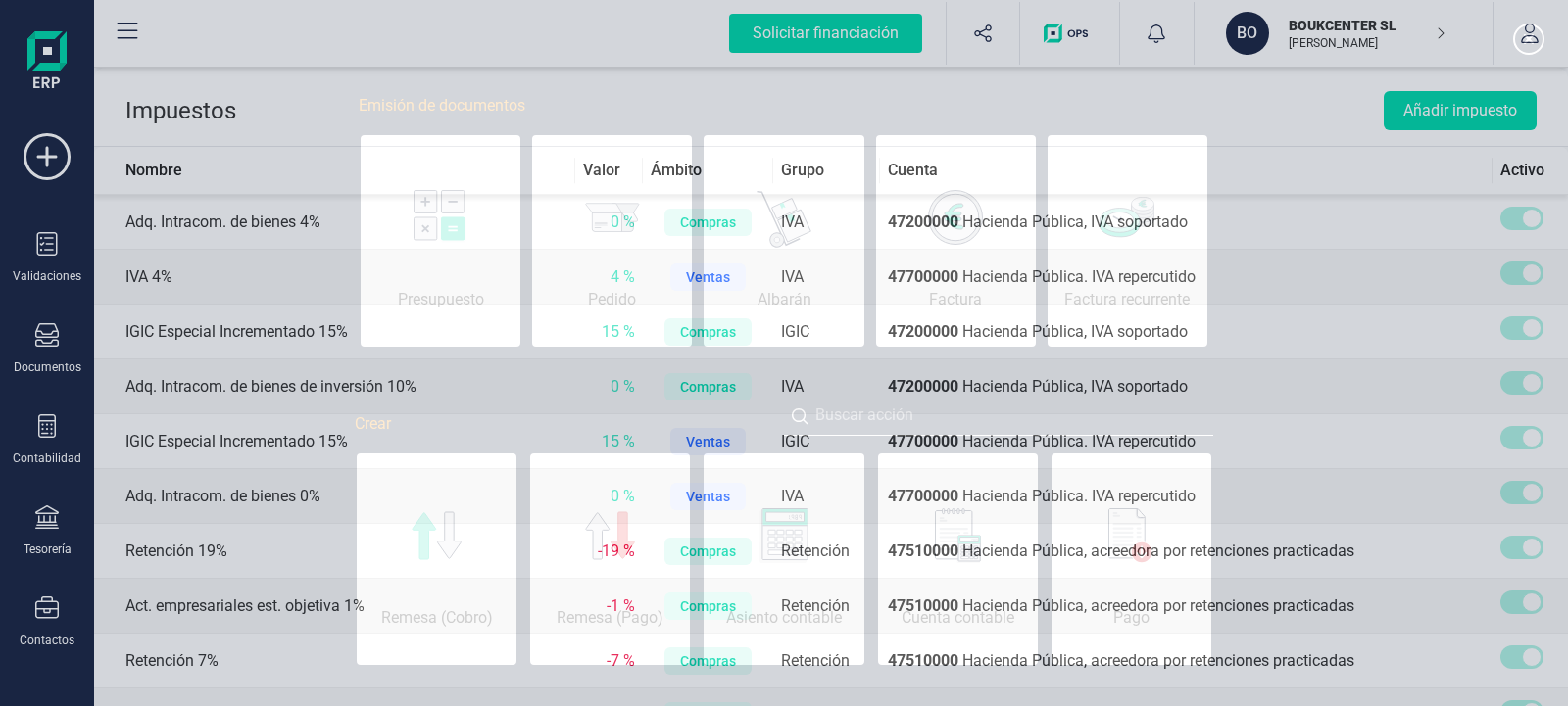
scroll to position [0, 98]
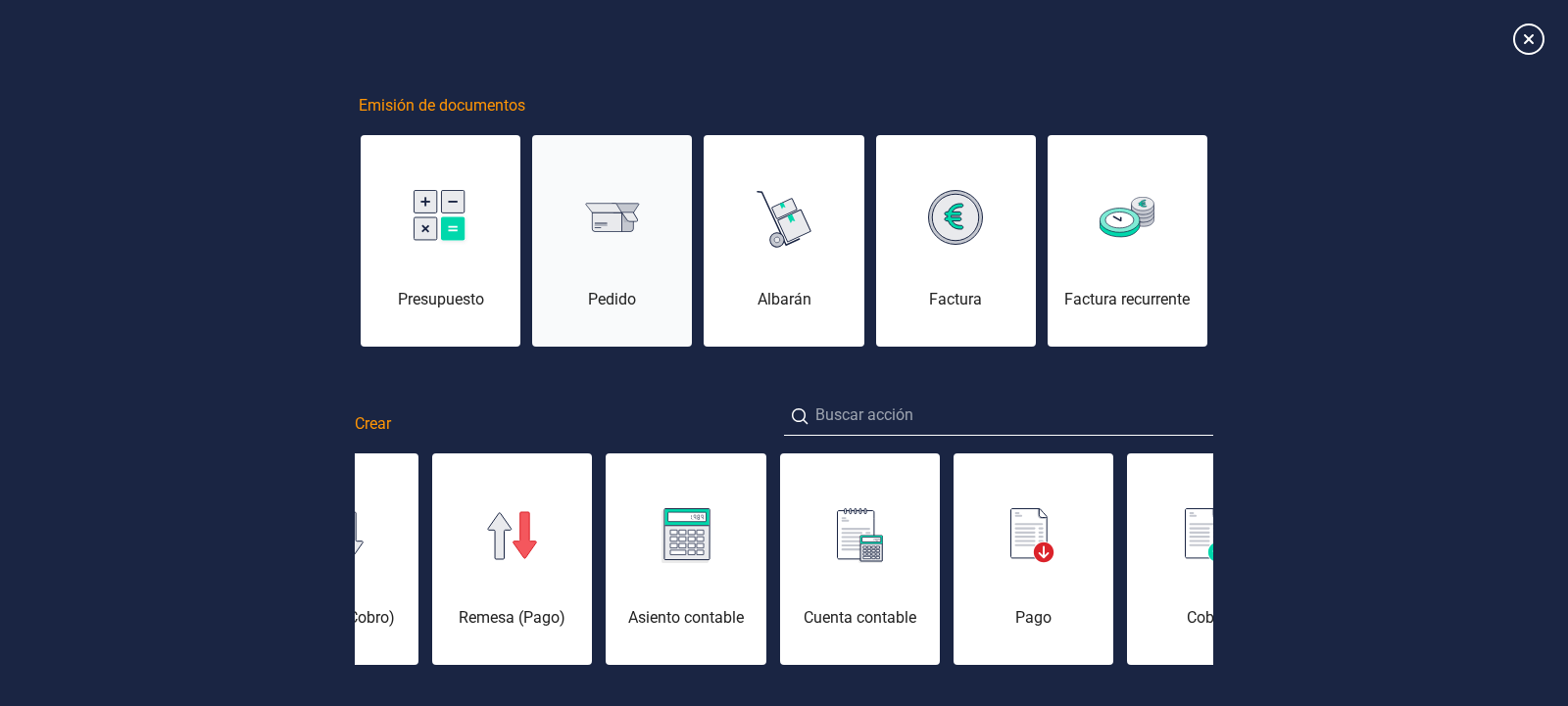
click at [612, 292] on div "Pedido" at bounding box center [612, 300] width 160 height 24
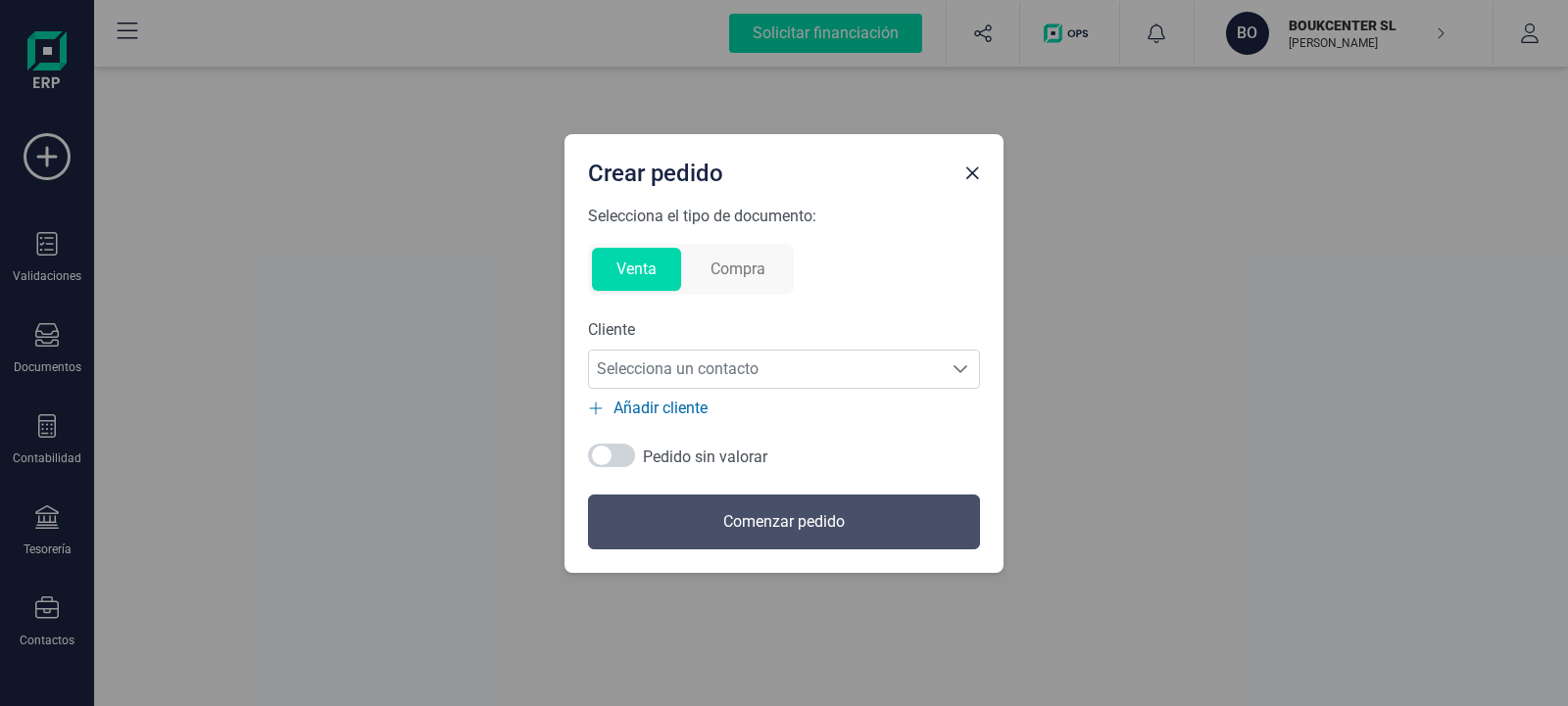
click at [732, 268] on button "Compra" at bounding box center [738, 269] width 104 height 43
click at [955, 362] on icon "Selecciona un contacto" at bounding box center [960, 370] width 16 height 16
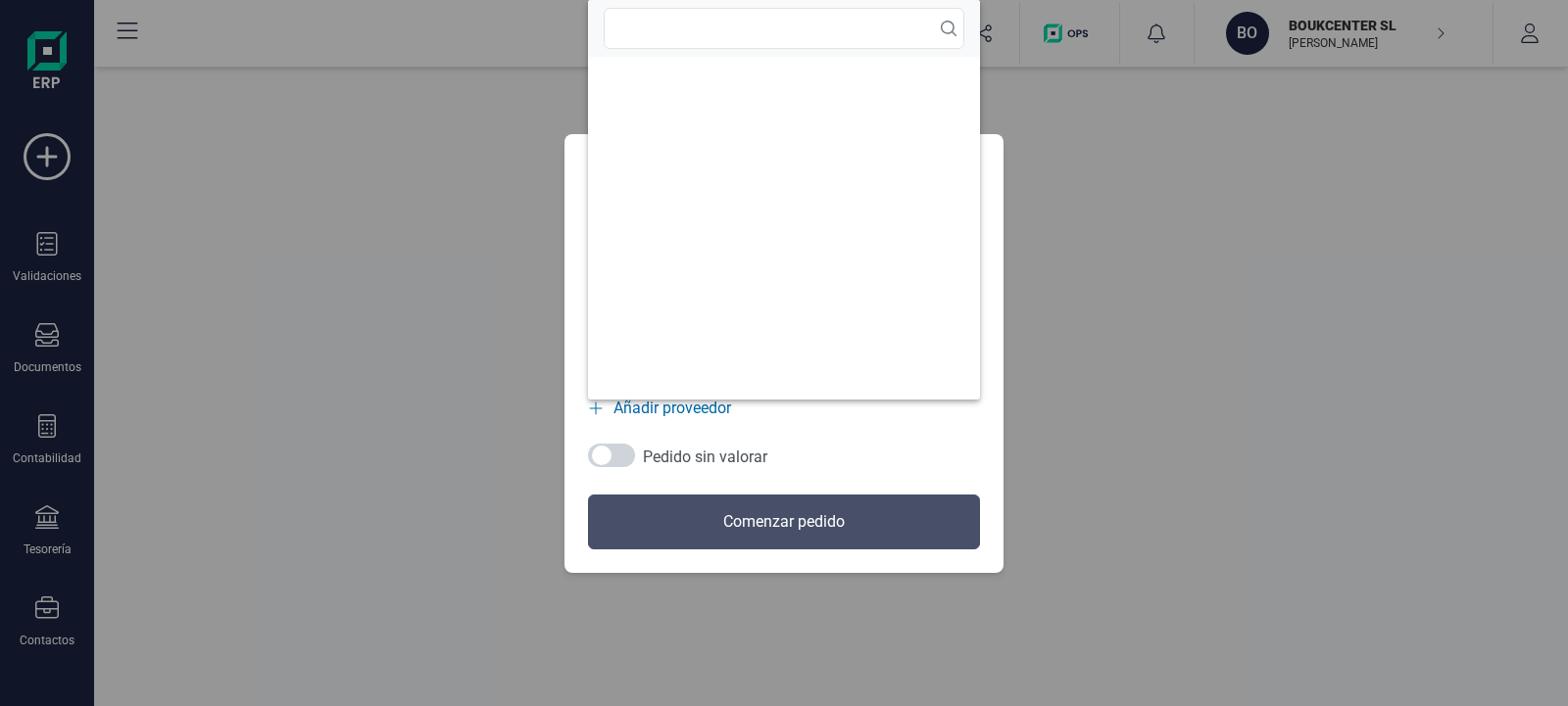
click at [942, 454] on div "Selecciona el tipo de documento: Venta Compra Proveedor Selecciona un contacto …" at bounding box center [784, 377] width 392 height 345
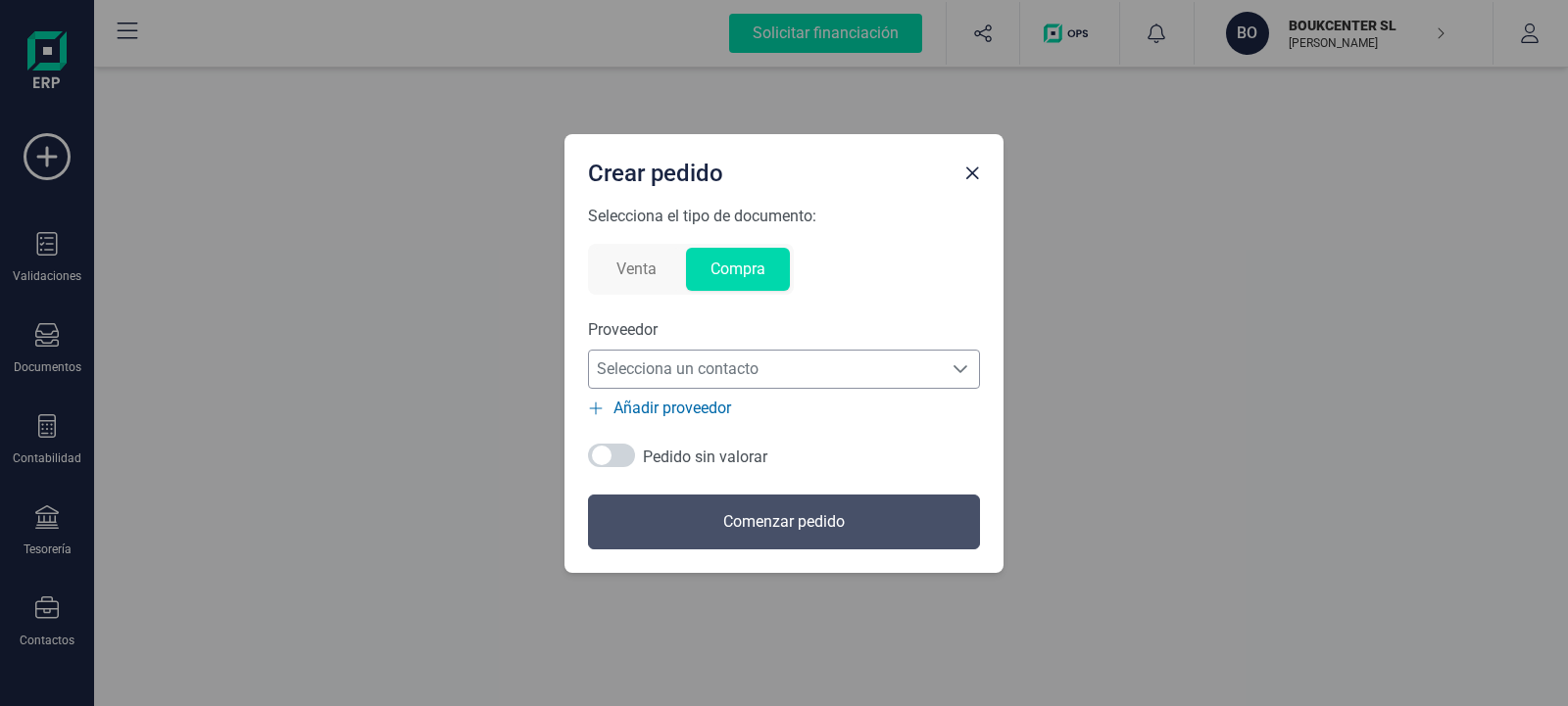
click at [667, 405] on span "Añadir proveedor" at bounding box center [672, 409] width 118 height 24
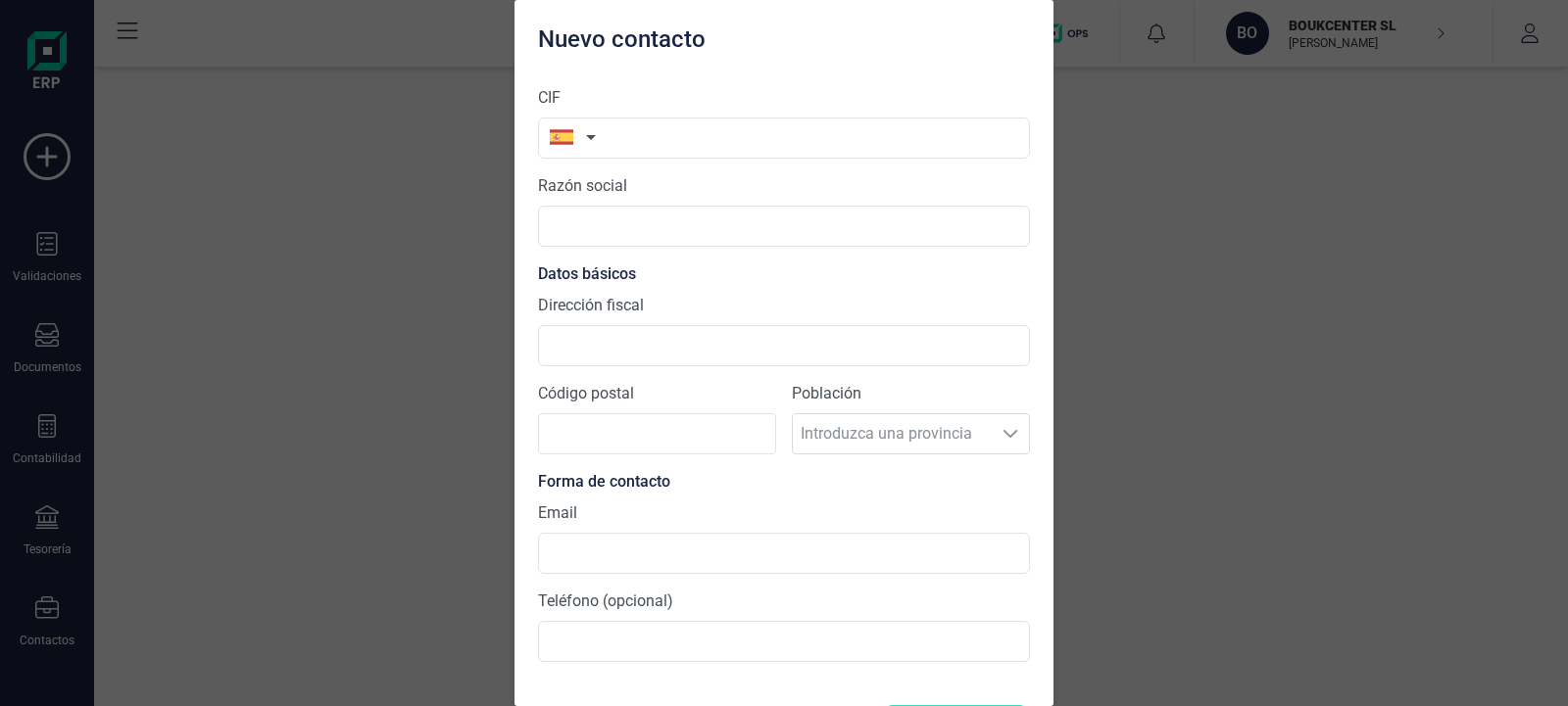
click at [294, 194] on div "Nuevo contacto CIF Razón social Datos básicos Dirección fiscal Código postal Po…" at bounding box center [784, 353] width 1568 height 706
click at [1035, 117] on div "CIF Razón social Datos básicos Dirección fiscal Código postal Población Introdu…" at bounding box center [783, 389] width 539 height 636
click at [1319, 157] on div "Nuevo contacto CIF Razón social Datos básicos Dirección fiscal Código postal Po…" at bounding box center [784, 353] width 1568 height 706
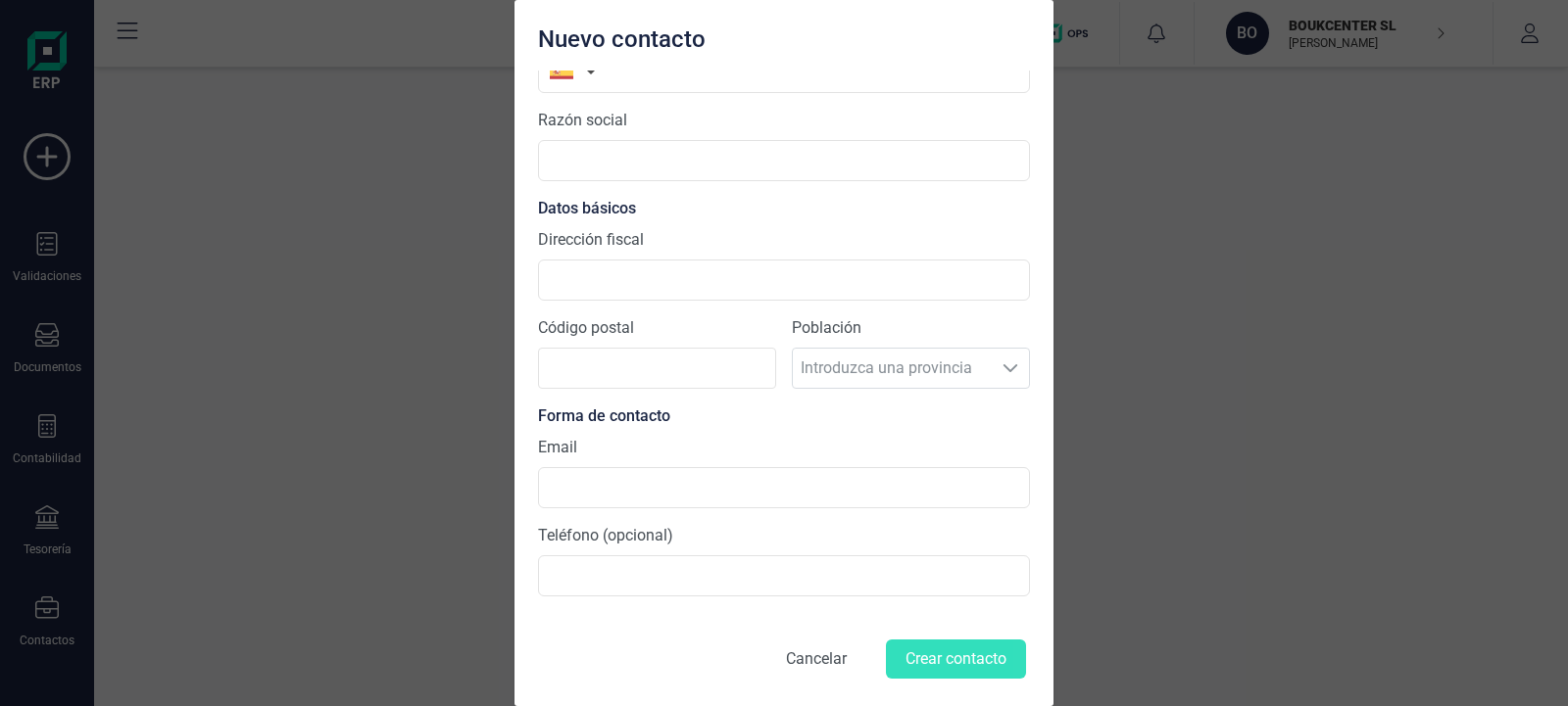
click at [782, 667] on button "Cancelar" at bounding box center [816, 659] width 108 height 47
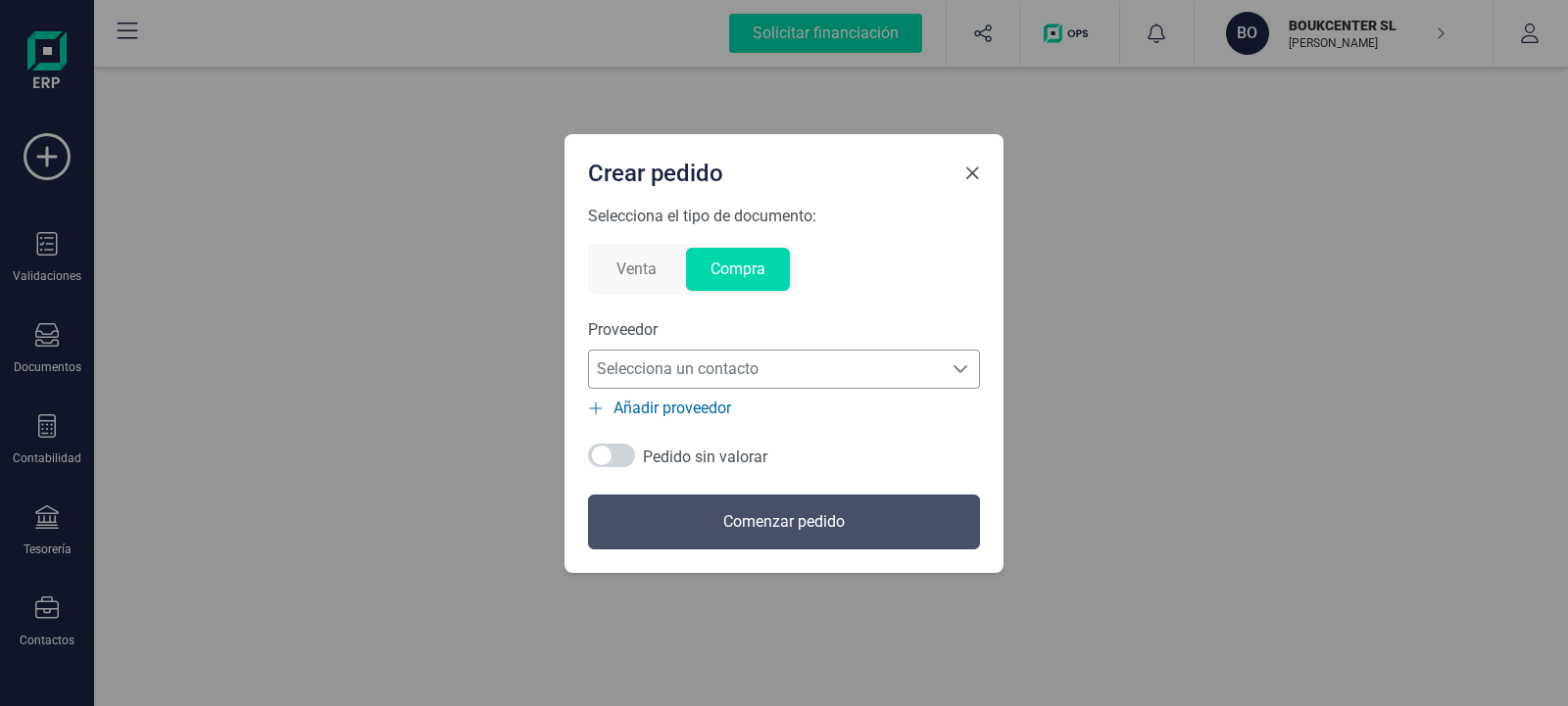
click at [974, 171] on span "Close" at bounding box center [972, 174] width 16 height 16
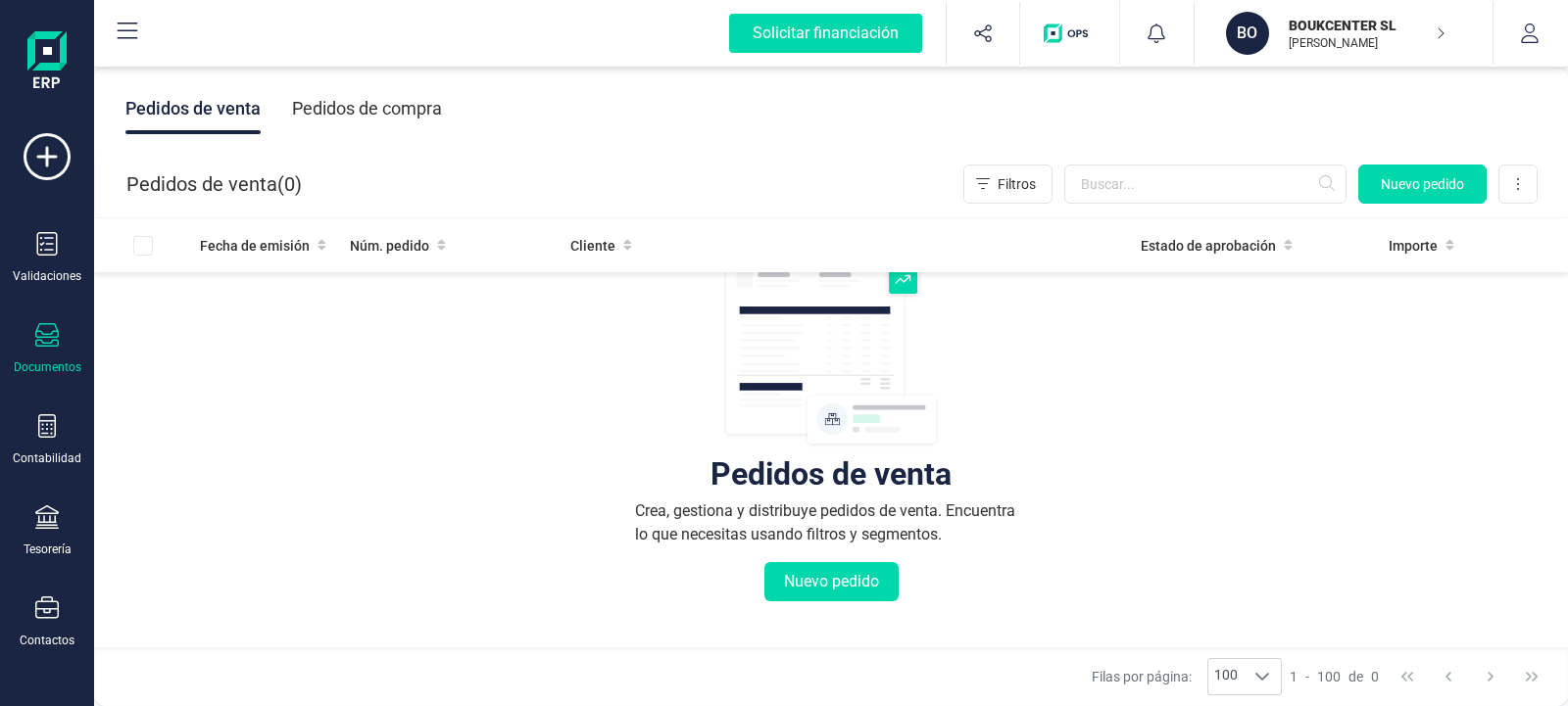
scroll to position [118, 0]
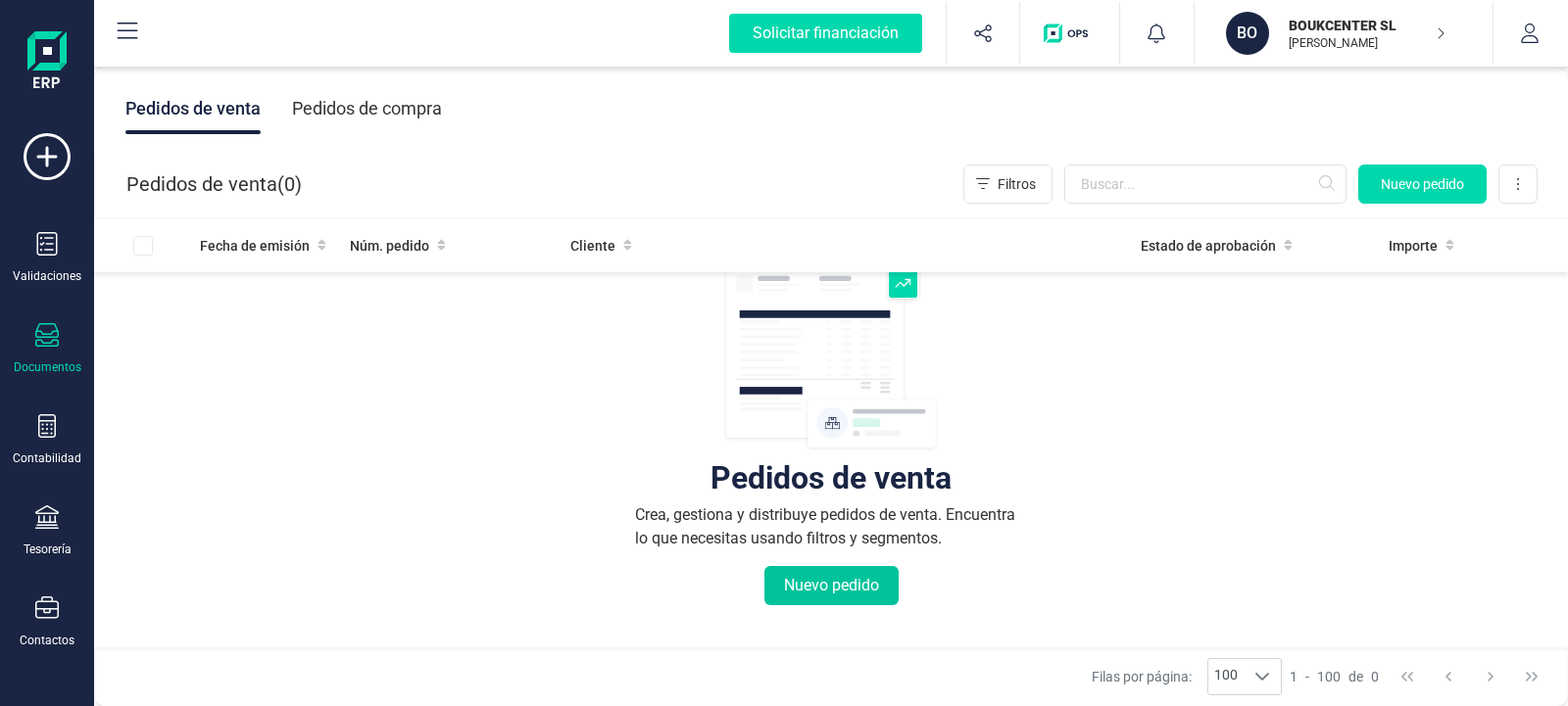
click at [802, 592] on button "Nuevo pedido" at bounding box center [831, 585] width 134 height 39
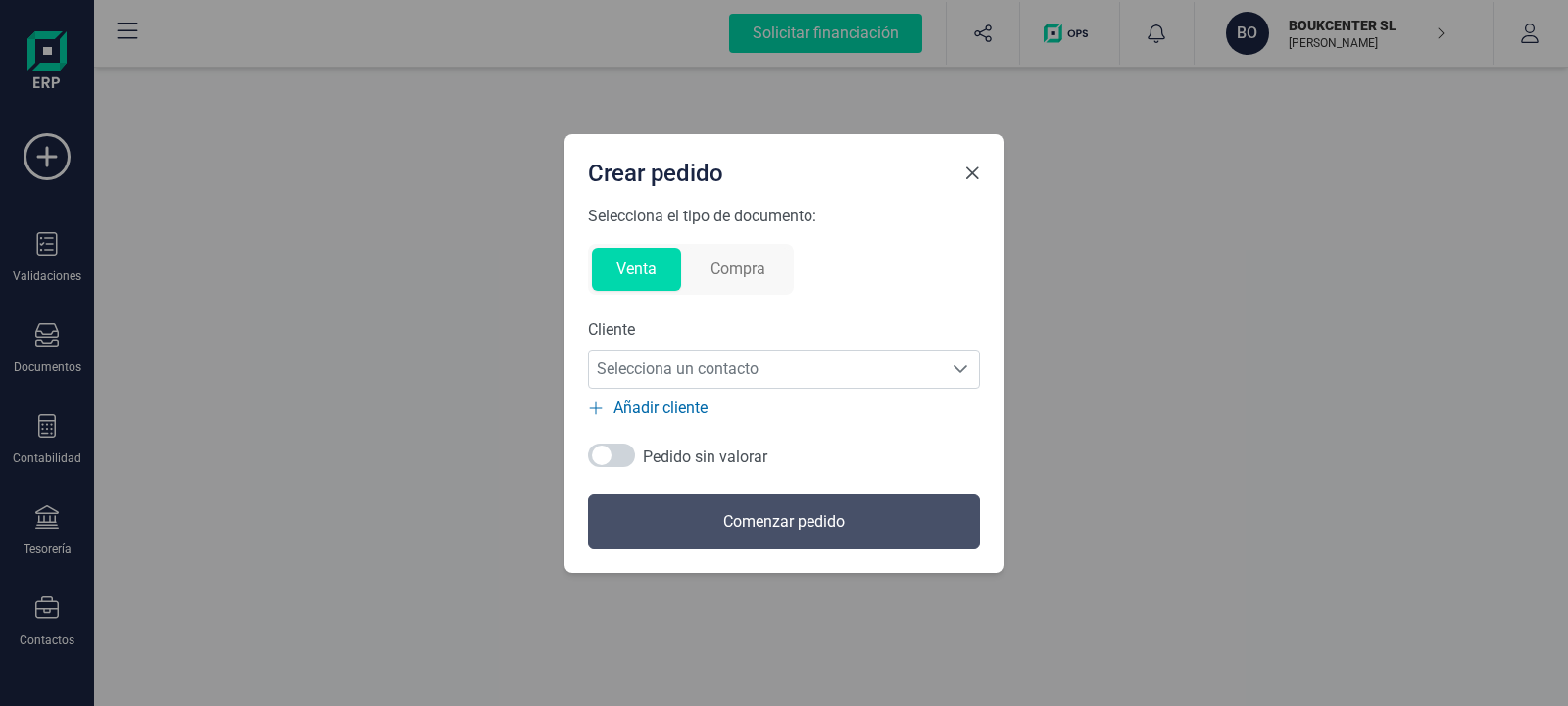
click at [976, 174] on span "Close" at bounding box center [972, 174] width 16 height 16
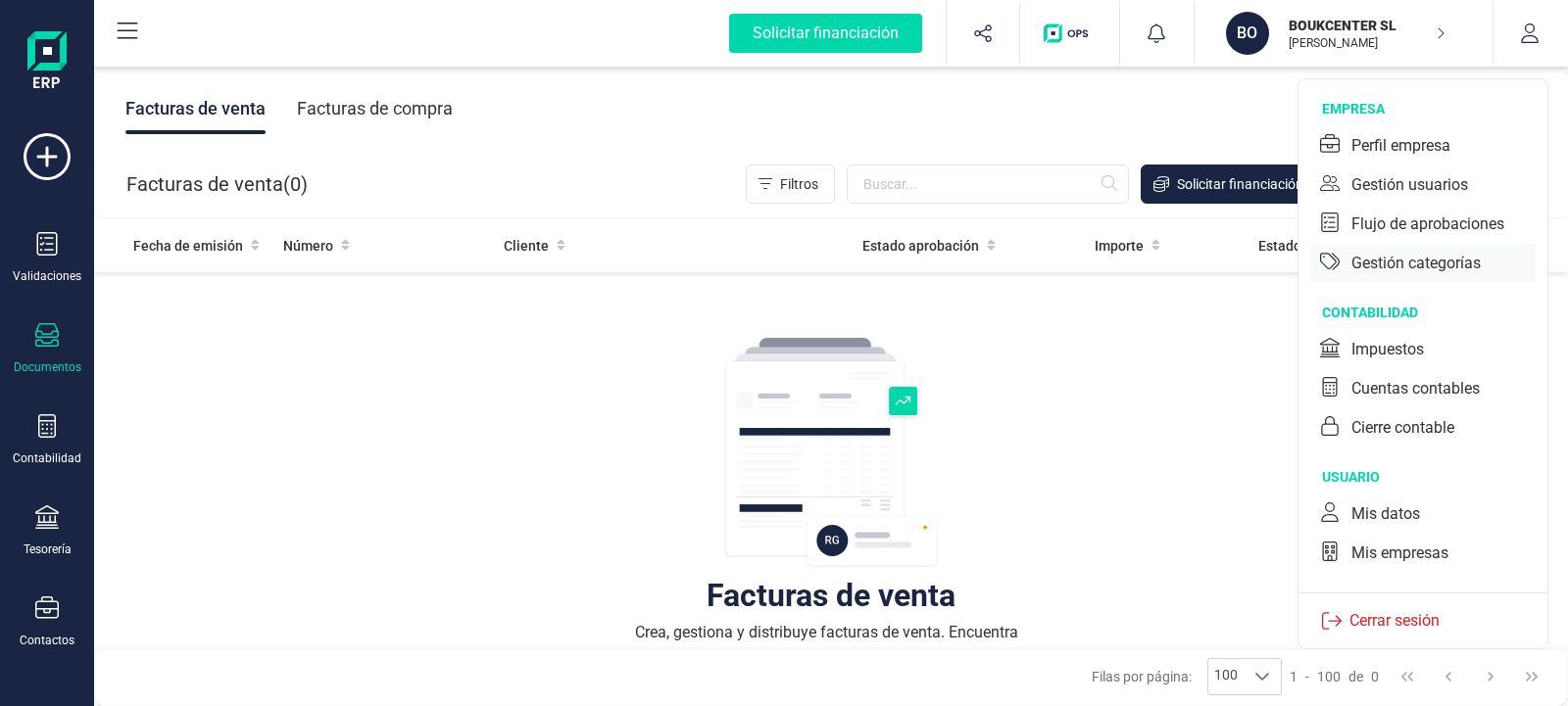
click at [1385, 266] on div "Gestión categorías" at bounding box center [1415, 264] width 129 height 24
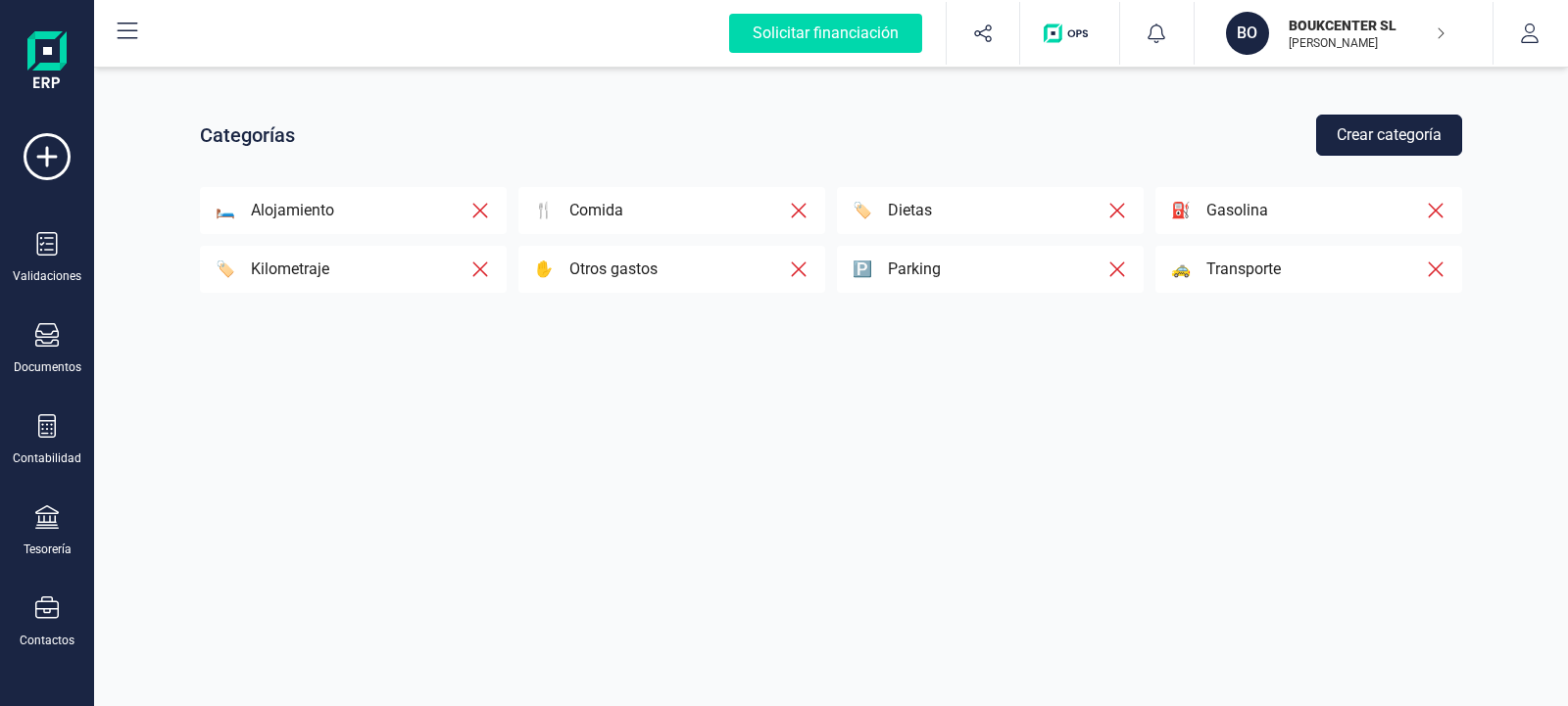
click at [1373, 143] on button "Crear categoría" at bounding box center [1389, 135] width 146 height 41
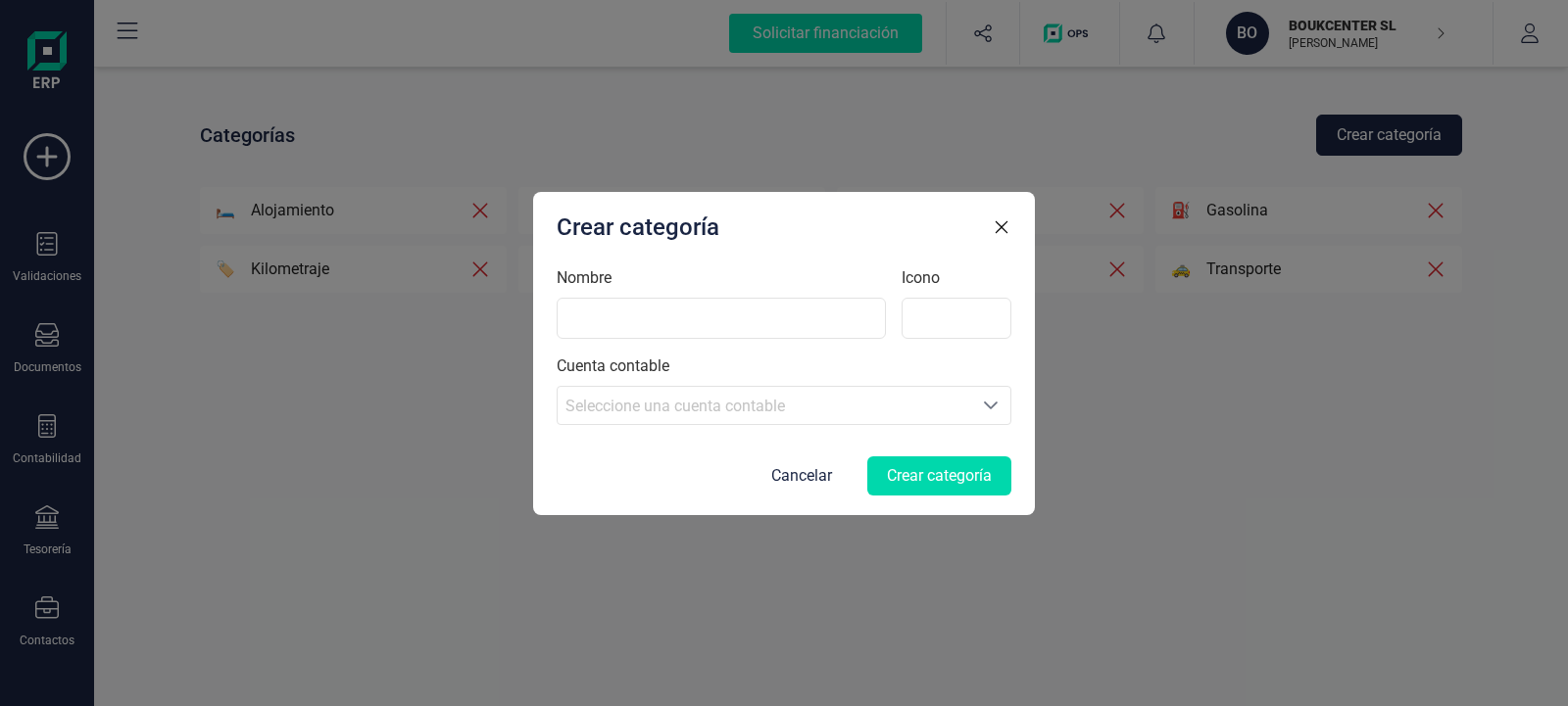
click at [992, 398] on icon "Seleccione una cuenta" at bounding box center [991, 406] width 16 height 16
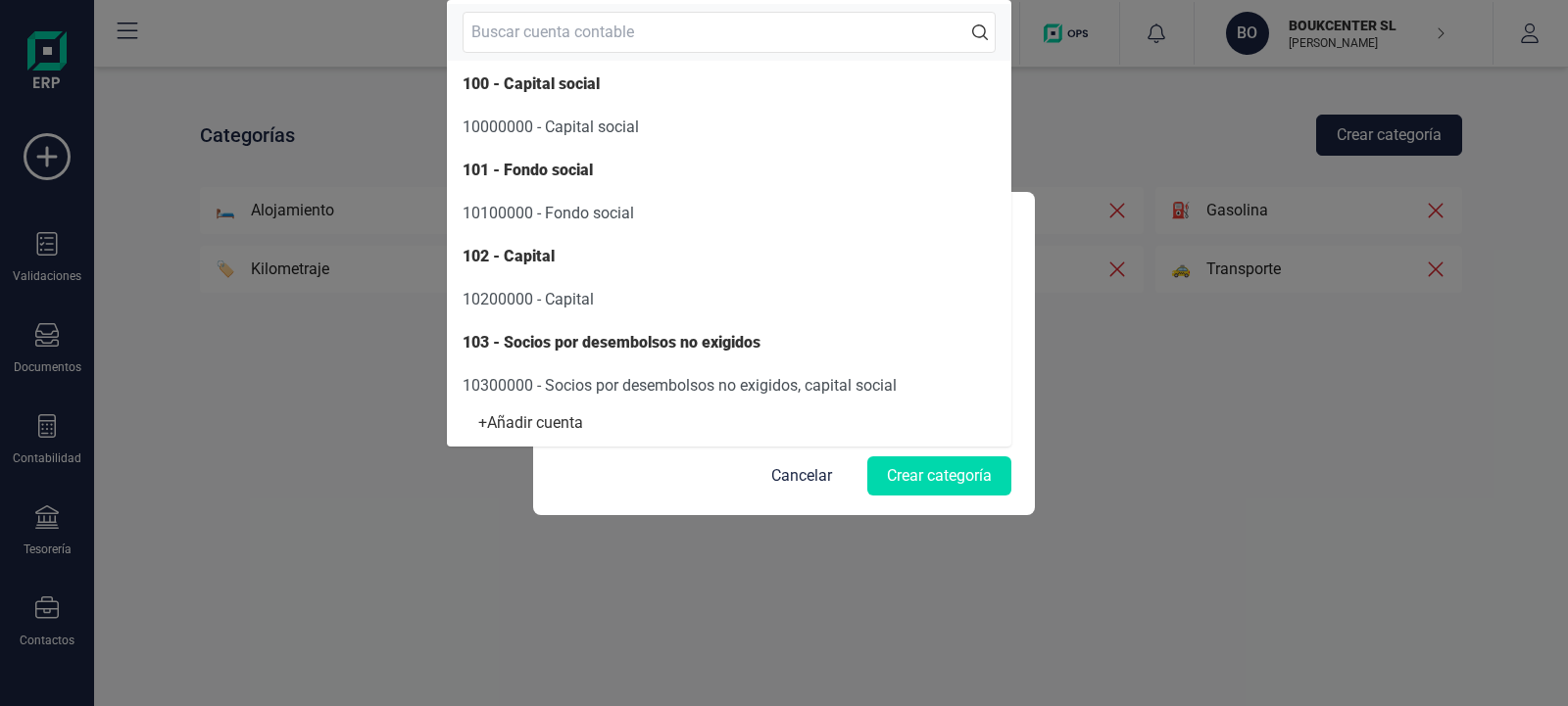
click at [1177, 155] on div "Crear categoría Nombre Icono Cuenta contable Seleccione una cuenta Seleccione u…" at bounding box center [784, 353] width 1568 height 706
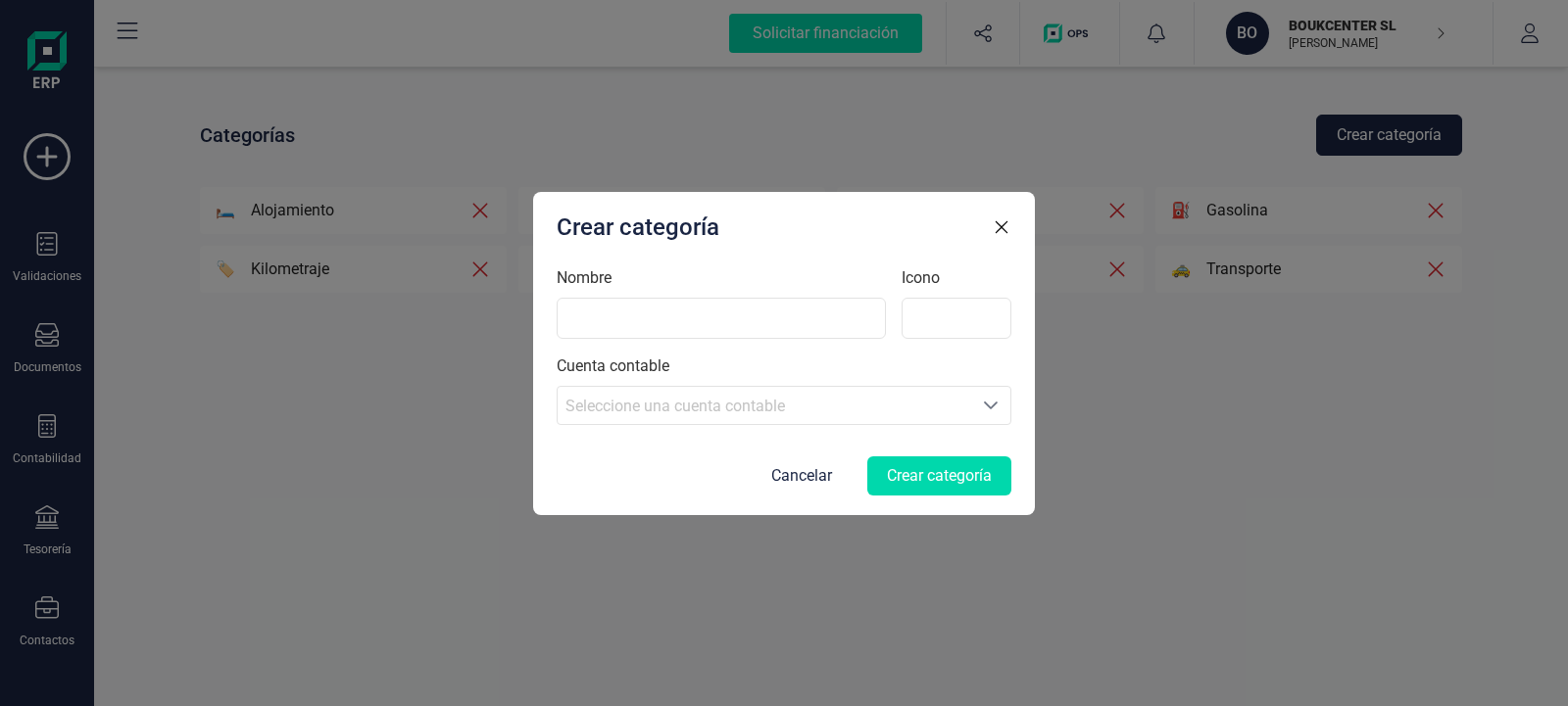
click at [1000, 227] on icon "button" at bounding box center [1001, 227] width 20 height 20
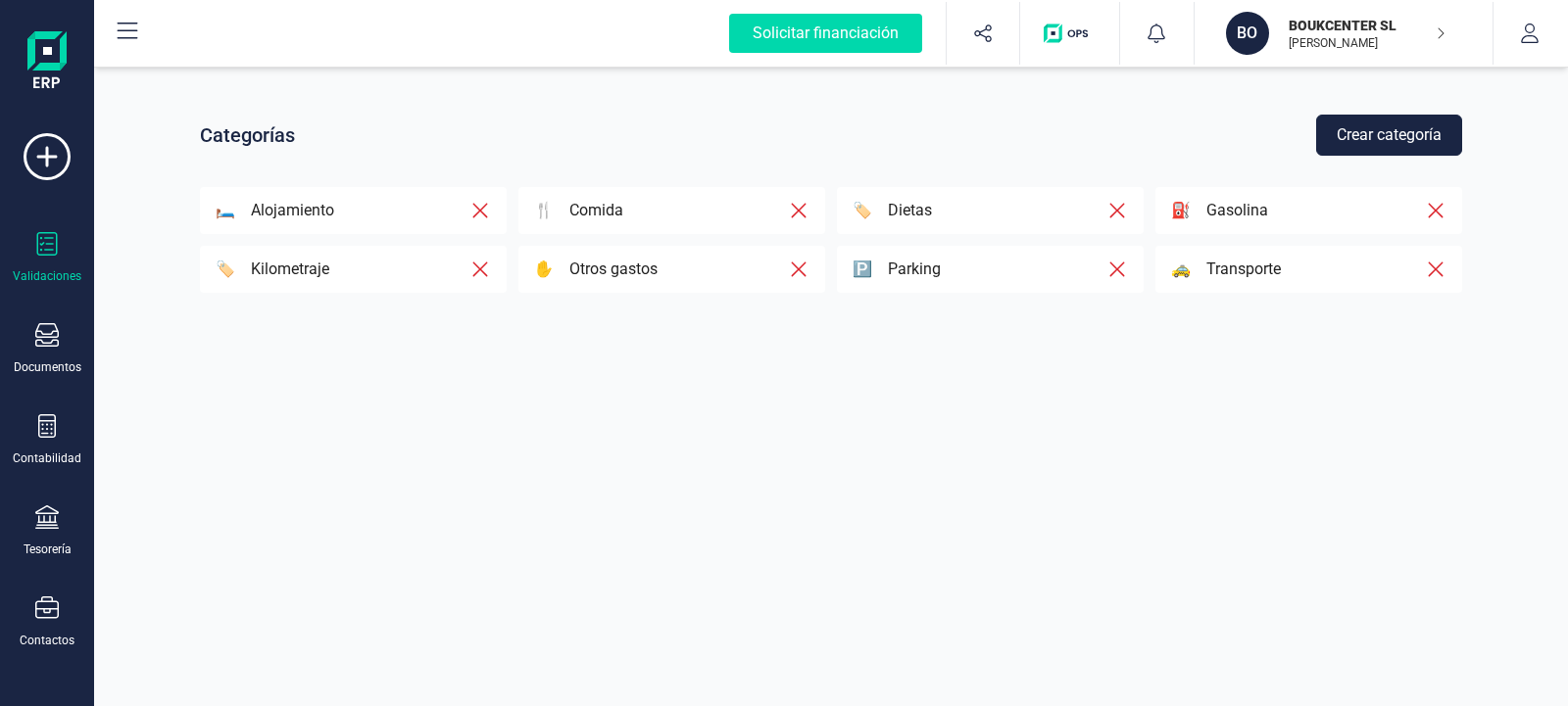
click at [35, 250] on icon at bounding box center [47, 244] width 24 height 24
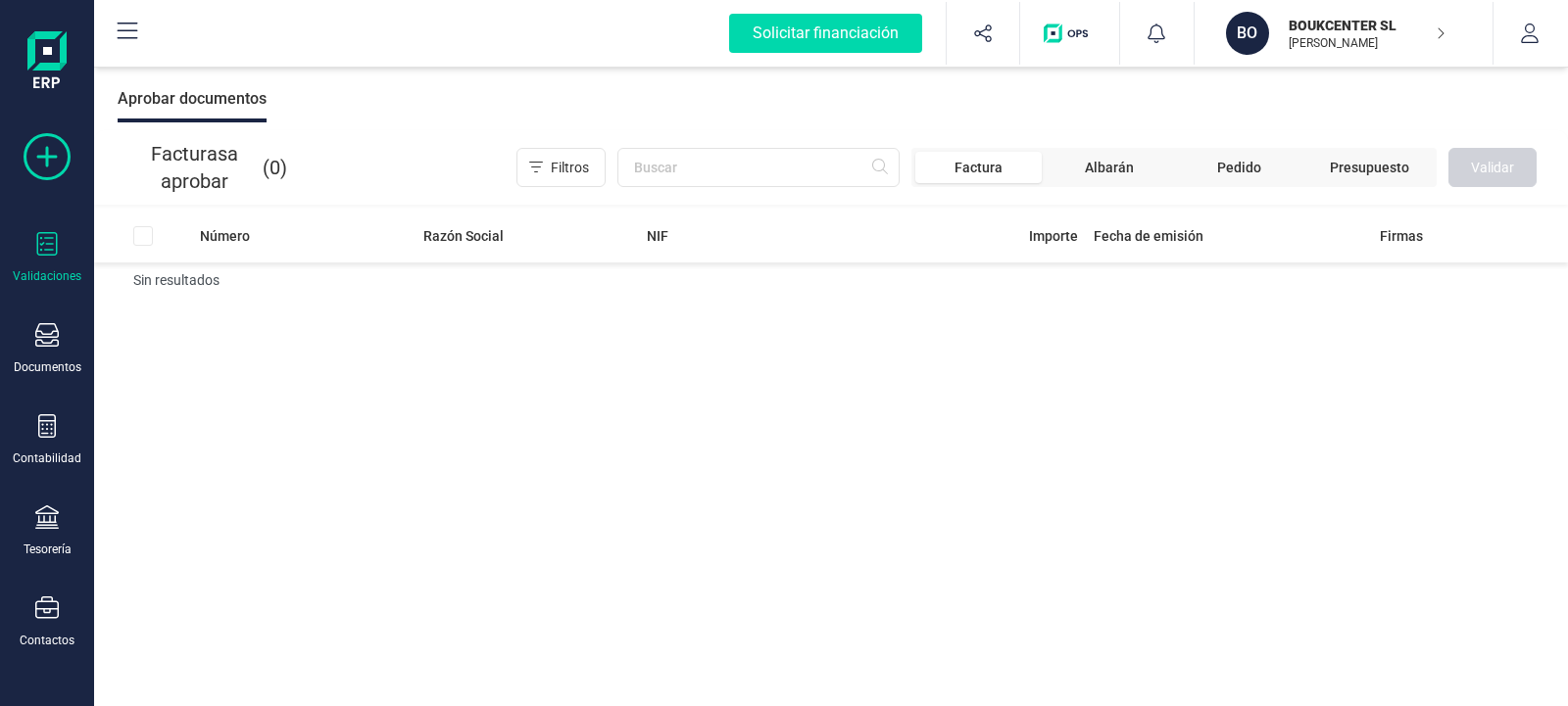
click at [66, 157] on icon at bounding box center [47, 156] width 47 height 47
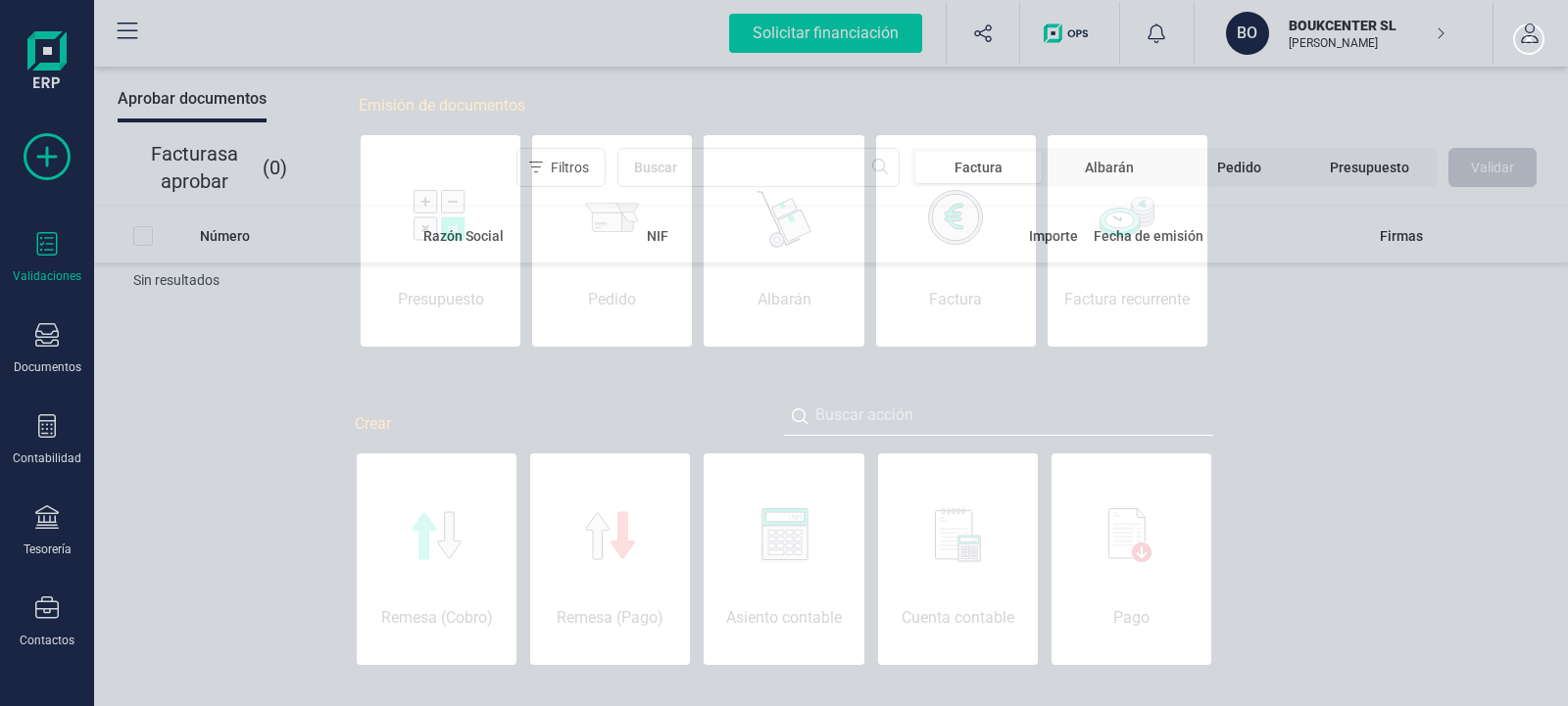
scroll to position [0, 98]
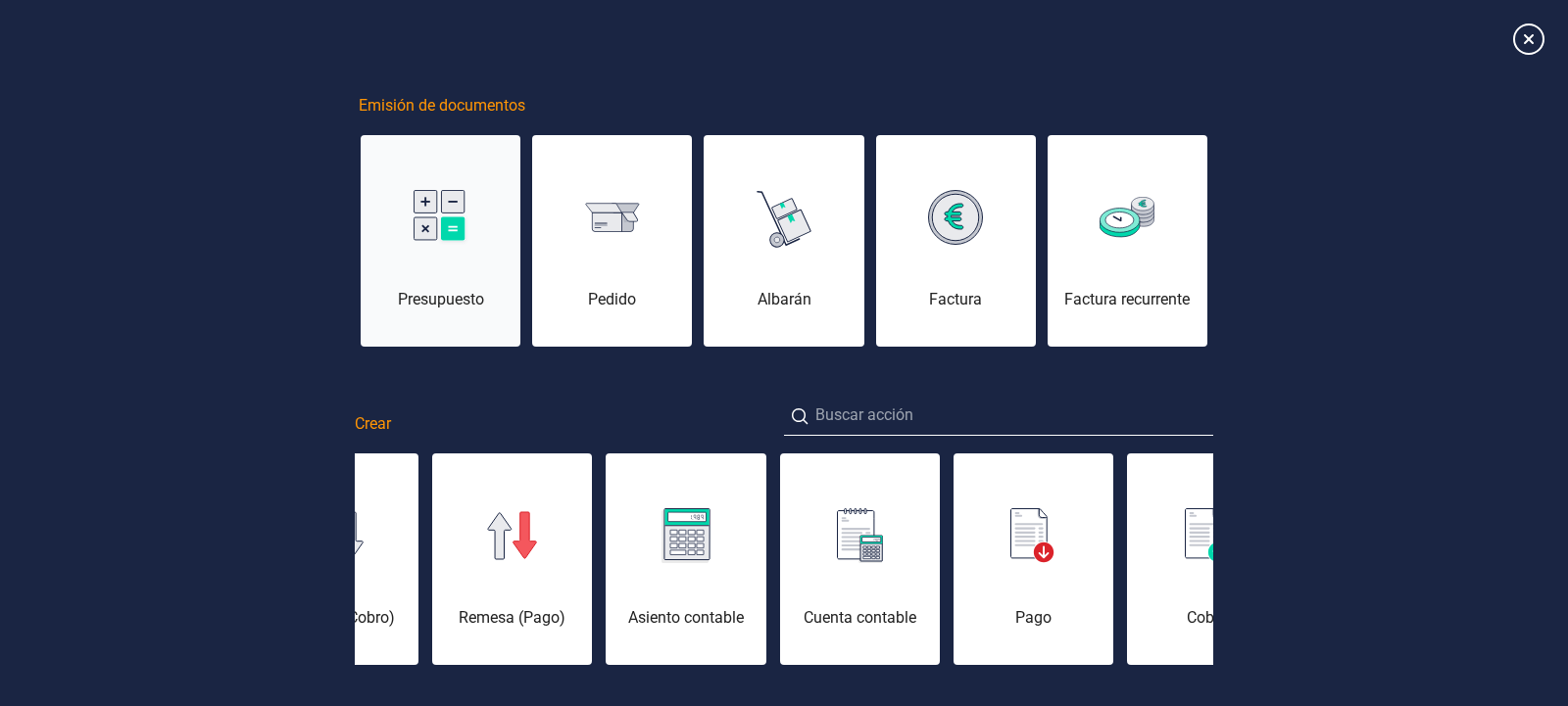
click at [416, 281] on div "Presupuesto" at bounding box center [441, 253] width 160 height 118
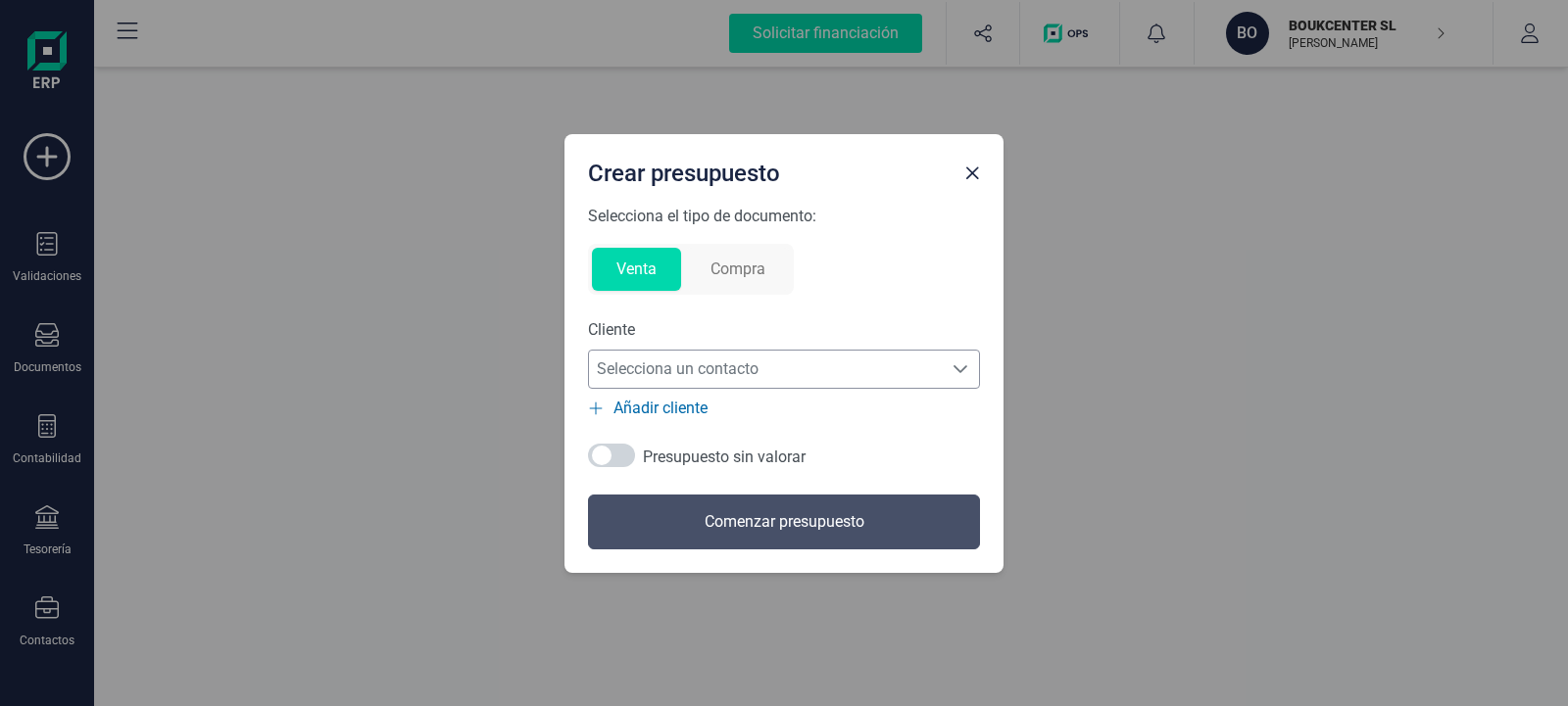
click at [962, 371] on icon "Selecciona un contacto" at bounding box center [960, 369] width 14 height 8
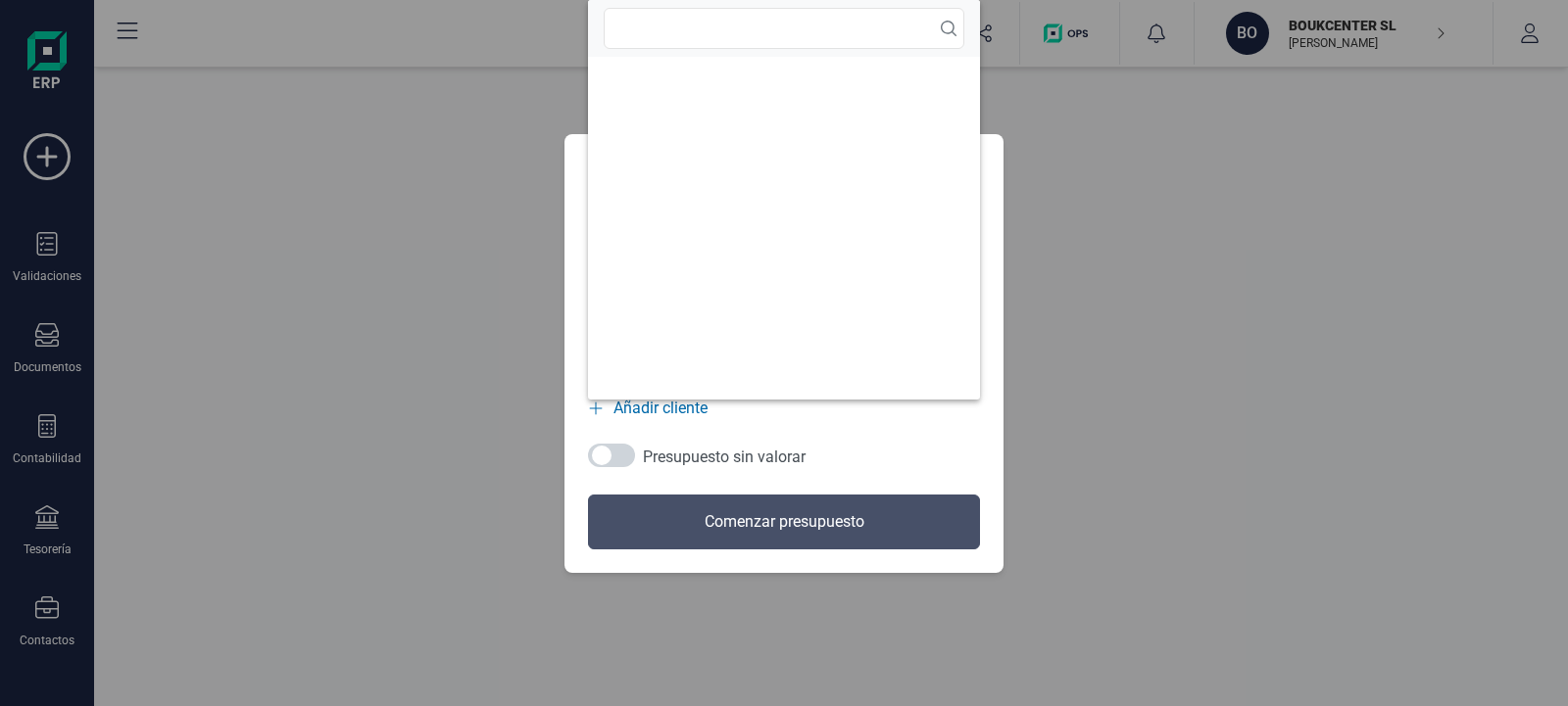
click at [961, 370] on ul at bounding box center [784, 228] width 392 height 343
click at [939, 451] on div "Selecciona el tipo de documento: Venta Compra Cliente Selecciona un contacto Se…" at bounding box center [784, 377] width 392 height 345
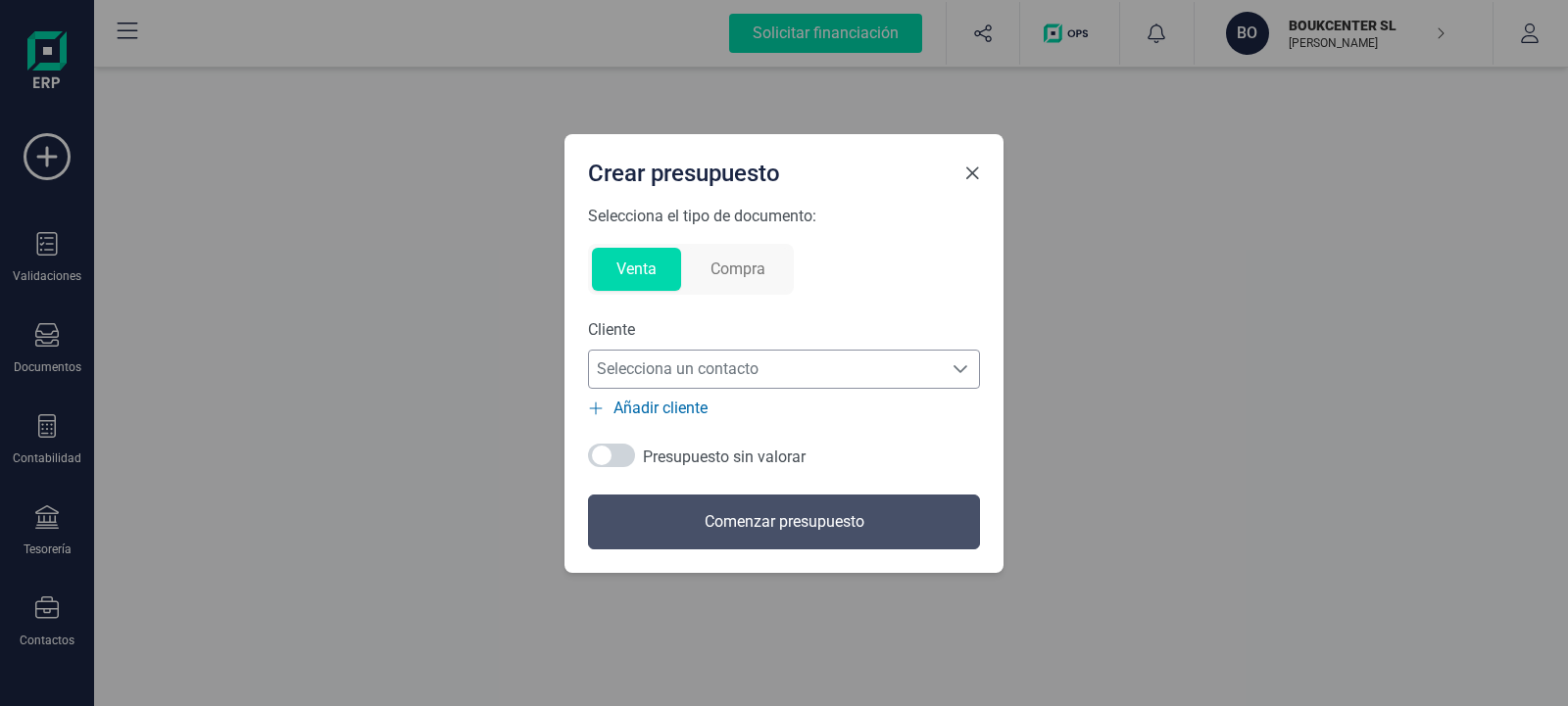
click at [967, 172] on span "Close" at bounding box center [972, 174] width 16 height 16
